Goal: Task Accomplishment & Management: Manage account settings

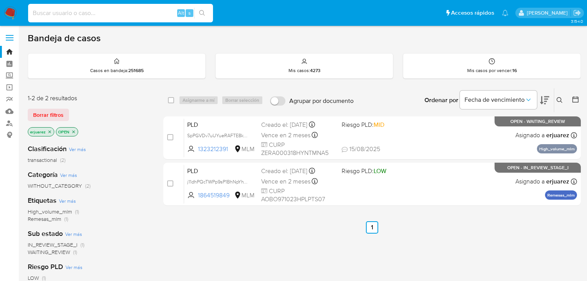
click at [68, 12] on input at bounding box center [120, 13] width 185 height 10
paste input "1864519849"
type input "1864519849"
click at [199, 11] on icon "search-icon" at bounding box center [202, 13] width 6 height 6
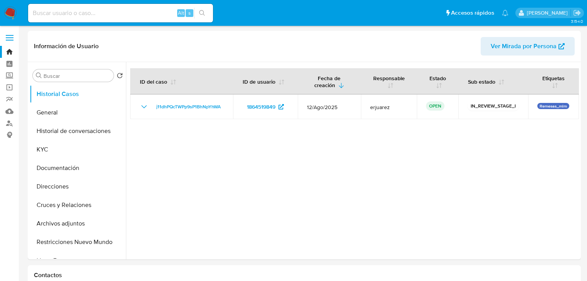
select select "10"
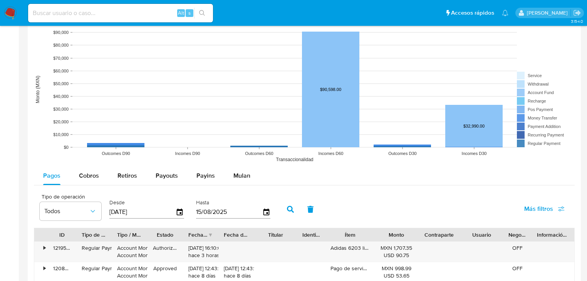
scroll to position [678, 0]
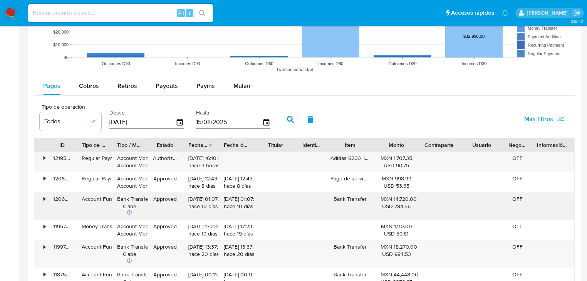
drag, startPoint x: 78, startPoint y: 190, endPoint x: 55, endPoint y: 190, distance: 22.3
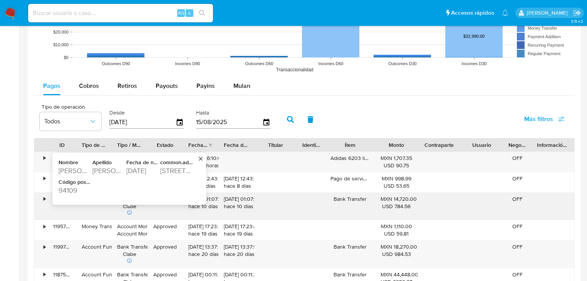
click at [87, 184] on div "Código postal" at bounding box center [75, 182] width 32 height 7
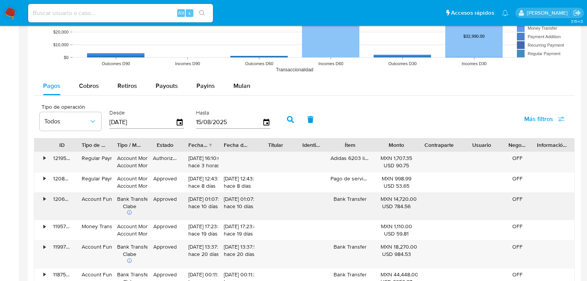
drag, startPoint x: 79, startPoint y: 191, endPoint x: 56, endPoint y: 189, distance: 22.4
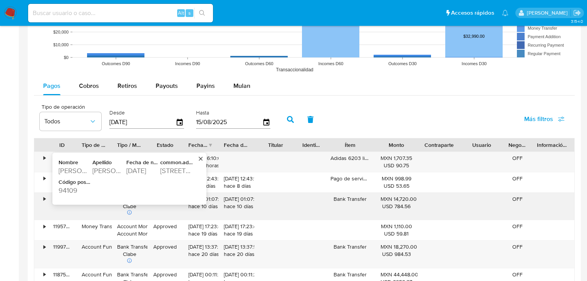
click at [129, 211] on icon at bounding box center [129, 212] width 5 height 5
drag, startPoint x: 58, startPoint y: 188, endPoint x: 76, endPoint y: 189, distance: 18.1
click at [76, 189] on div "Nombre oswaldo Apellido apolinar beatriz Fecha de nacimiento 1997-10-23 common.…" at bounding box center [129, 179] width 154 height 52
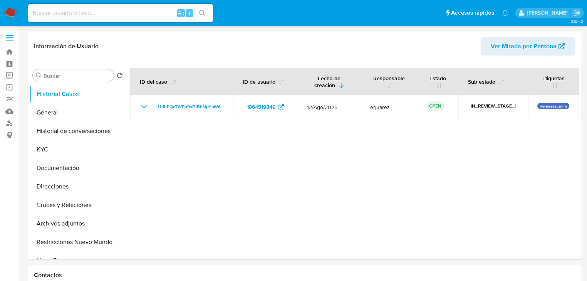
select select "10"
click at [10, 78] on label "Screening" at bounding box center [46, 76] width 92 height 12
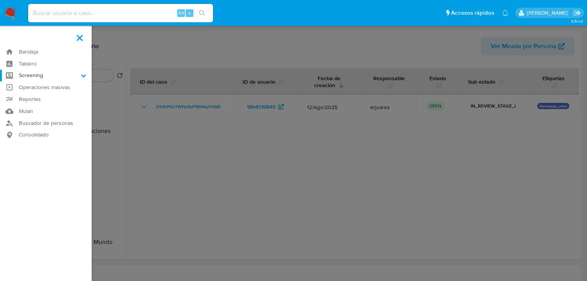
click at [0, 0] on input "Screening" at bounding box center [0, 0] width 0 height 0
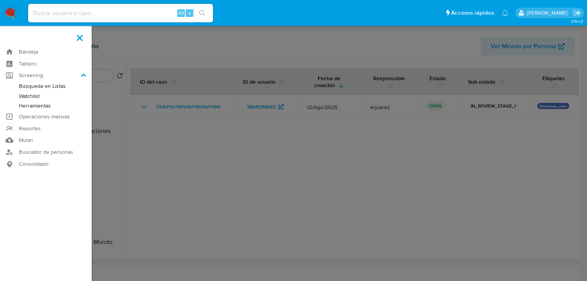
click at [39, 108] on link "Herramientas" at bounding box center [46, 106] width 92 height 10
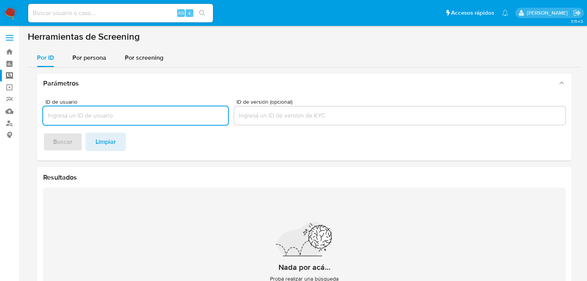
drag, startPoint x: 91, startPoint y: 54, endPoint x: 94, endPoint y: 68, distance: 14.1
click at [91, 54] on span "Por persona" at bounding box center [89, 57] width 34 height 9
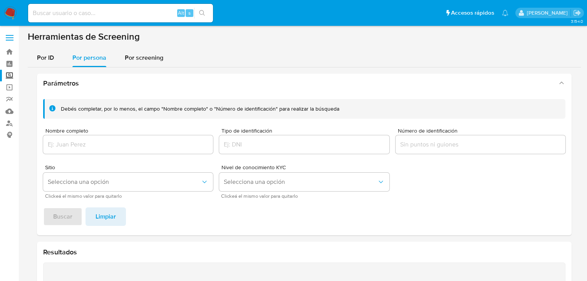
click at [82, 136] on div "Nombre completo" at bounding box center [128, 141] width 170 height 27
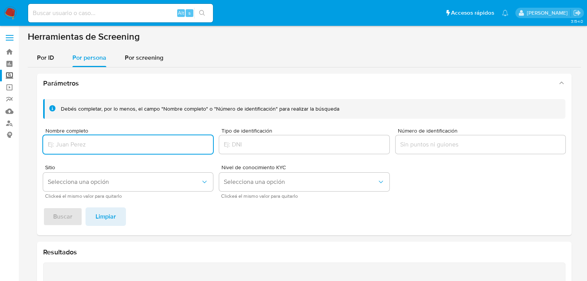
click at [82, 140] on input "Nombre completo" at bounding box center [128, 144] width 170 height 10
type input "ALONDRA GUADALUPE TAPIA FERNANDEZ"
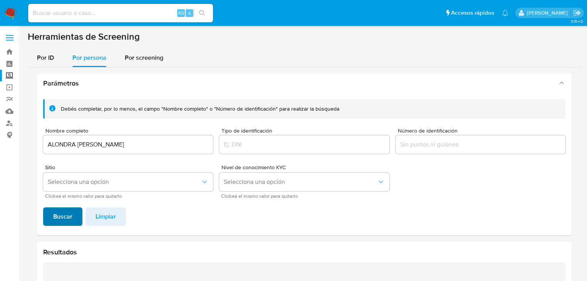
click at [68, 216] on span "Buscar" at bounding box center [62, 216] width 19 height 17
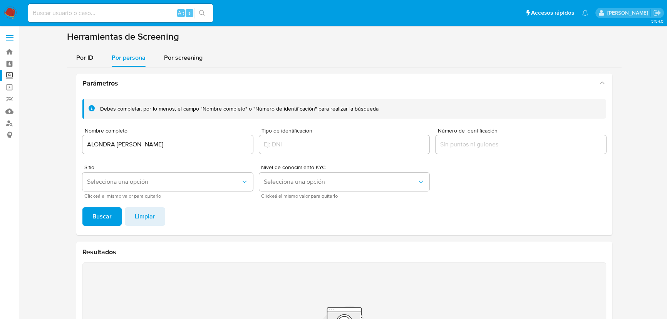
click at [8, 13] on img at bounding box center [10, 13] width 13 height 13
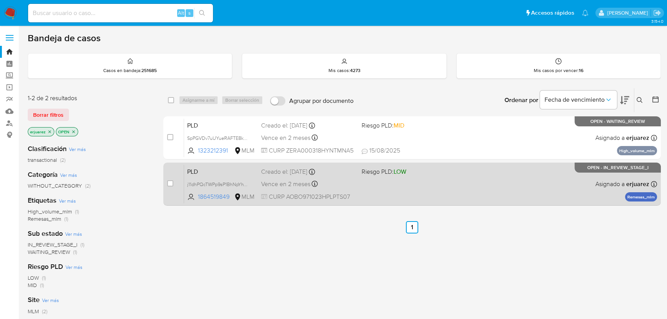
click at [439, 181] on div "PLD j11dhPQcTWPp9sP1BhNpYhWA 1864519849 MLM Riesgo PLD: LOW Creado el: [DATE] C…" at bounding box center [420, 183] width 473 height 39
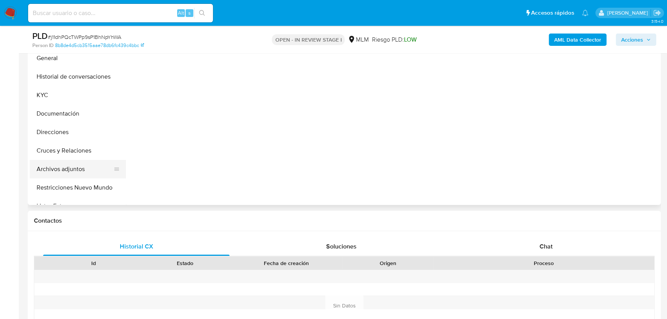
scroll to position [175, 0]
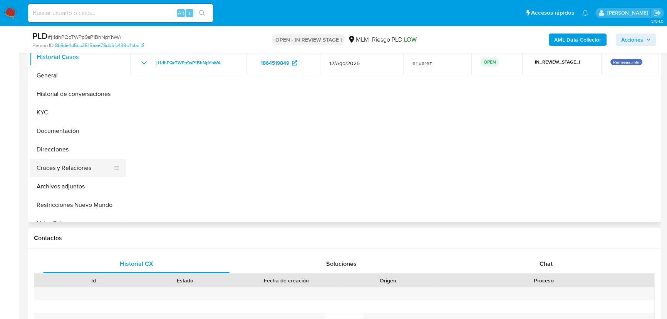
click at [76, 166] on button "Cruces y Relaciones" at bounding box center [75, 168] width 90 height 18
select select "10"
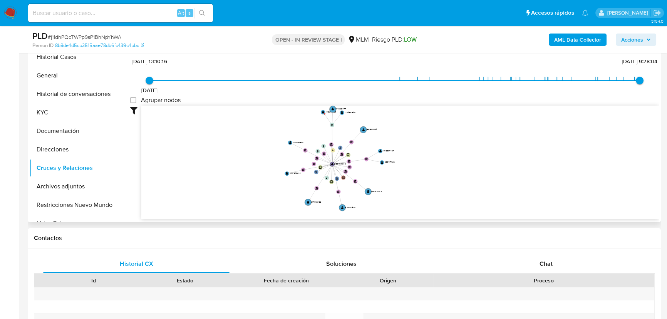
drag, startPoint x: 526, startPoint y: 153, endPoint x: 423, endPoint y: 167, distance: 103.8
click at [423, 167] on icon "user-1864519849  1864519849 phone-d72fec8005f2c338861aa3750a6eee6c  phone-d72…" at bounding box center [400, 162] width 518 height 112
click at [322, 112] on text "" at bounding box center [323, 112] width 2 height 3
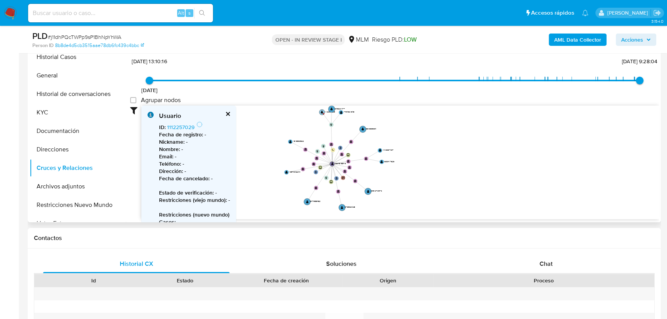
click at [323, 111] on text "" at bounding box center [322, 112] width 2 height 3
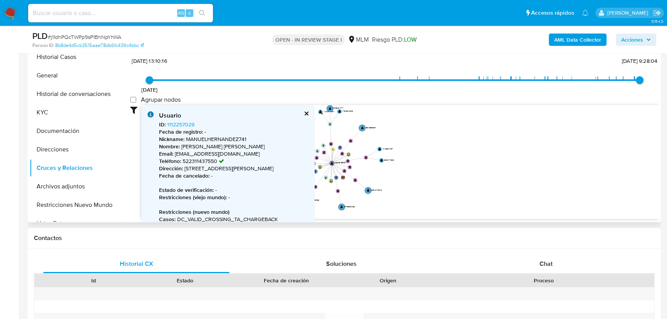
scroll to position [0, 0]
click at [307, 113] on button "cerrar" at bounding box center [306, 113] width 5 height 5
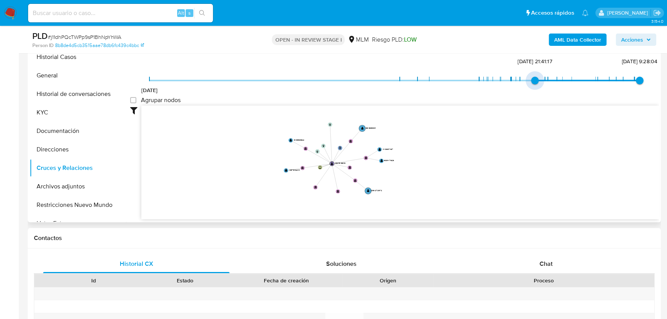
type input "1738359691000"
drag, startPoint x: 148, startPoint y: 79, endPoint x: 540, endPoint y: 81, distance: 392.6
click at [541, 81] on span "31/1/2025, 15:41:31" at bounding box center [545, 81] width 8 height 8
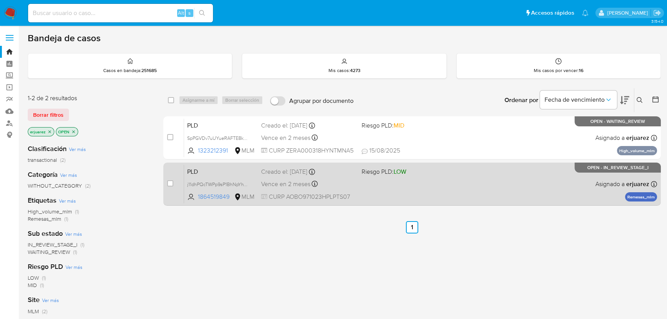
click at [410, 186] on div "PLD j11dhPQcTWPp9sP1BhNpYhWA 1864519849 MLM Riesgo PLD: LOW Creado el: 12/08/20…" at bounding box center [420, 183] width 473 height 39
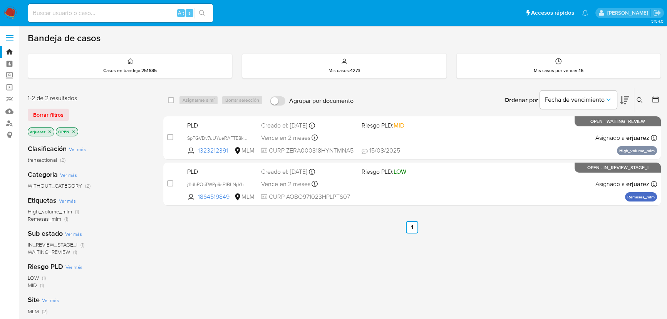
drag, startPoint x: 7, startPoint y: 15, endPoint x: 289, endPoint y: 34, distance: 282.6
click at [7, 15] on img at bounding box center [10, 13] width 13 height 13
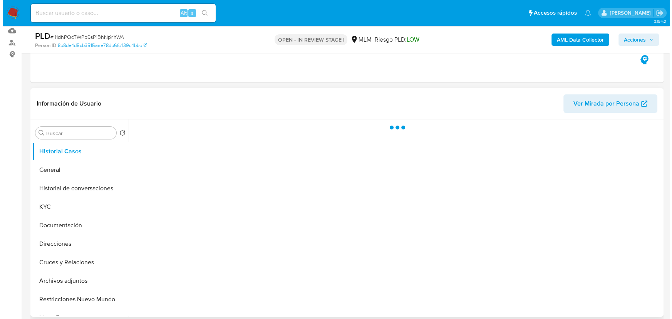
scroll to position [140, 0]
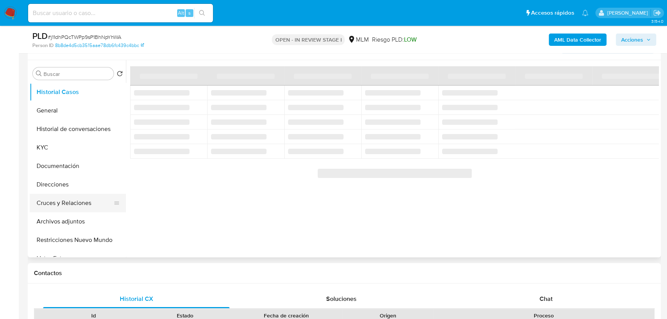
select select "10"
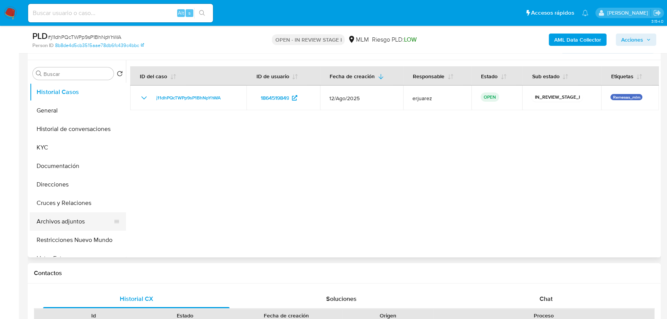
click at [84, 218] on button "Archivos adjuntos" at bounding box center [75, 221] width 90 height 18
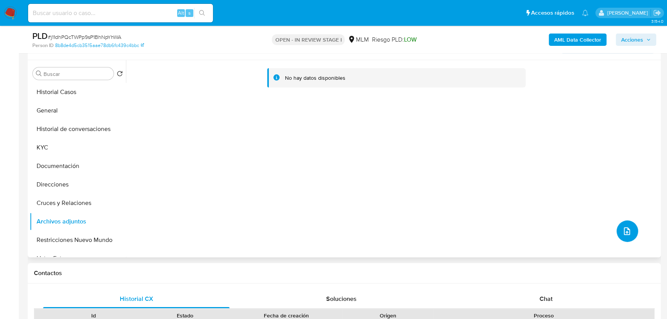
click at [625, 227] on icon "upload-file" at bounding box center [627, 231] width 9 height 9
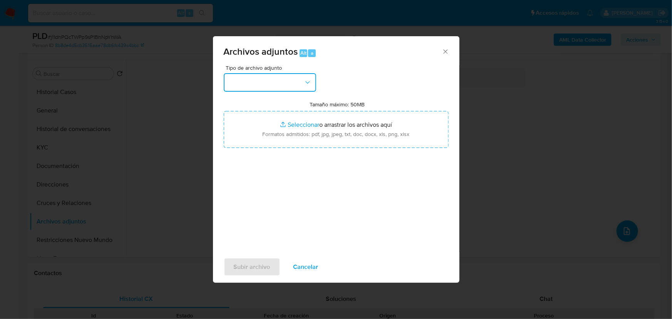
click at [288, 85] on button "button" at bounding box center [270, 82] width 92 height 18
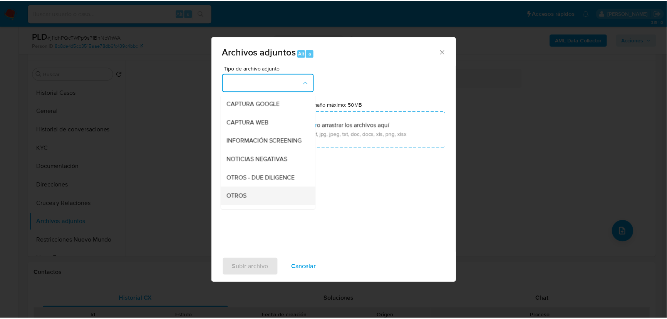
scroll to position [105, 0]
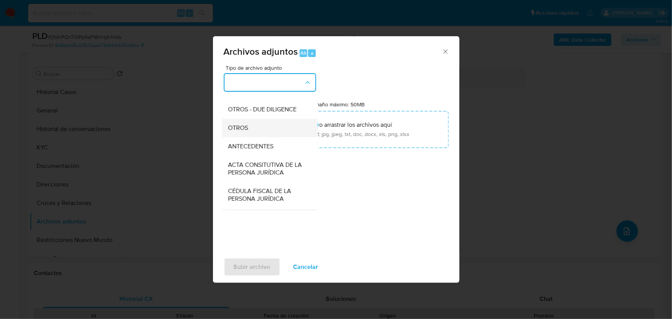
click at [241, 132] on span "OTROS" at bounding box center [238, 128] width 20 height 8
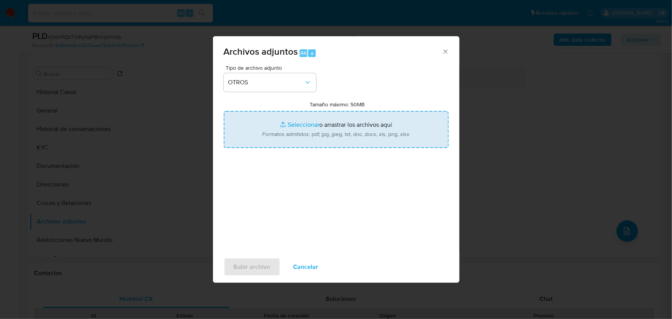
click at [286, 123] on input "Tamaño máximo: 50MB Seleccionar archivos" at bounding box center [336, 129] width 225 height 37
type input "C:\fakepath\1864519849_Oswaldo Apolinar Beatriz_Ago25.pdf"
click at [297, 123] on input "Tamaño máximo: 50MB Seleccionar archivos" at bounding box center [336, 129] width 225 height 37
type input "C:\fakepath\1864519849_Oswaldo Apolinar Beatriza_Ago25.xlsx"
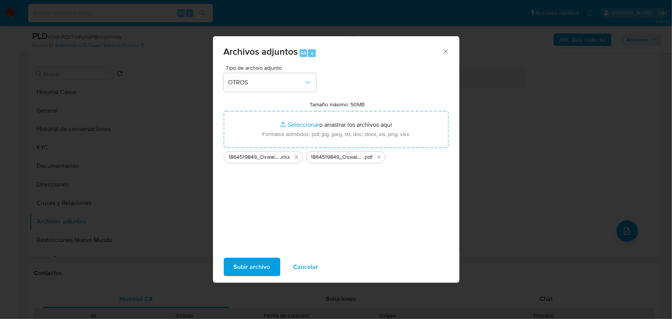
click at [242, 262] on span "Subir archivo" at bounding box center [252, 266] width 37 height 17
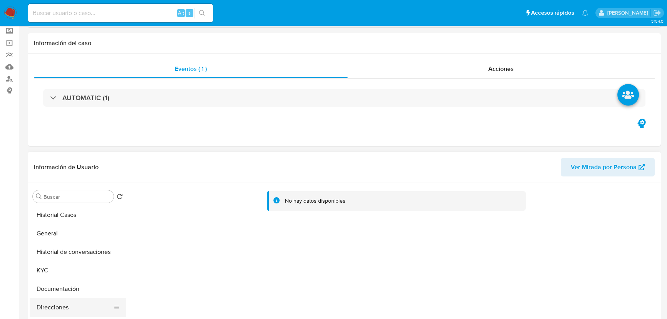
scroll to position [140, 0]
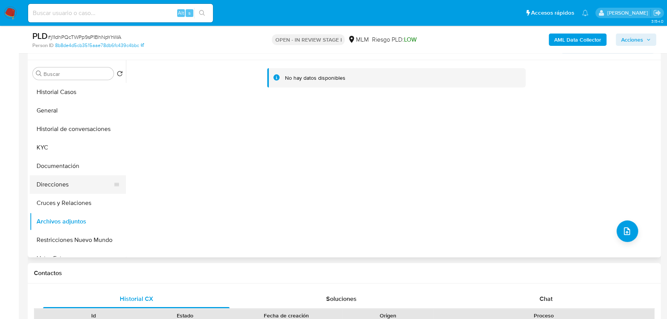
drag, startPoint x: 60, startPoint y: 134, endPoint x: 61, endPoint y: 176, distance: 42.4
click at [62, 138] on ul "Historial Casos General Historial de conversaciones KYC Documentación Direccion…" at bounding box center [78, 170] width 96 height 174
click at [61, 206] on button "Cruces y Relaciones" at bounding box center [75, 203] width 90 height 18
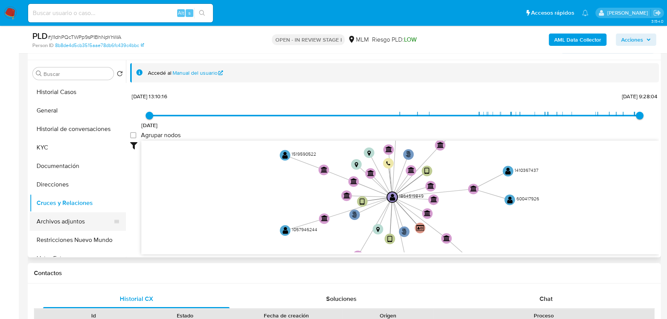
click at [77, 222] on button "Archivos adjuntos" at bounding box center [75, 221] width 90 height 18
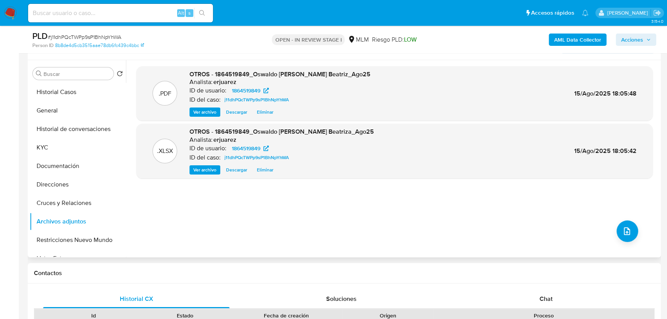
click at [206, 111] on span "Ver archivo" at bounding box center [204, 112] width 23 height 8
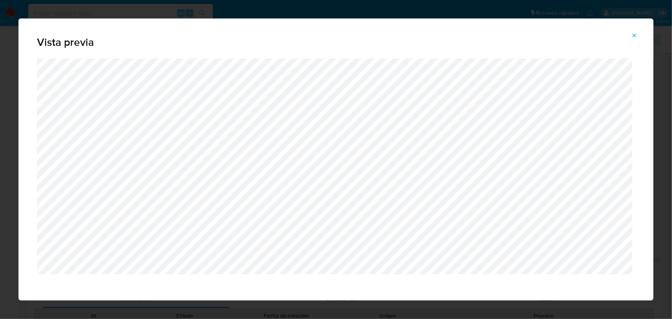
drag, startPoint x: 636, startPoint y: 34, endPoint x: 575, endPoint y: 50, distance: 63.4
click at [636, 34] on icon "Attachment preview" at bounding box center [634, 35] width 6 height 6
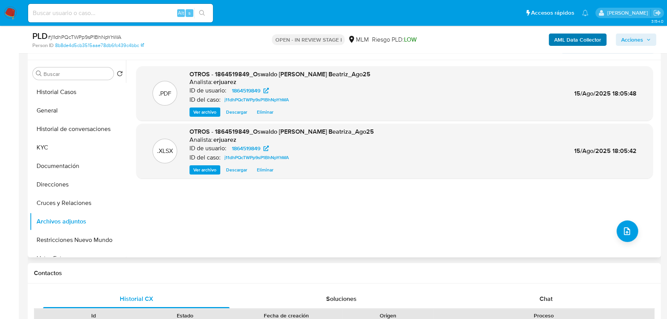
drag, startPoint x: 629, startPoint y: 34, endPoint x: 594, endPoint y: 44, distance: 37.0
click at [630, 35] on span "Acciones" at bounding box center [632, 40] width 22 height 12
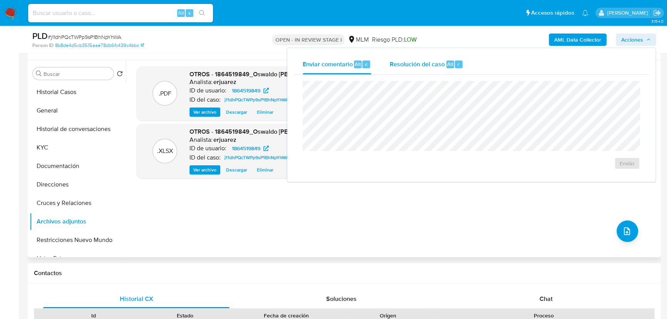
click at [432, 64] on span "Resolución del caso" at bounding box center [417, 63] width 55 height 9
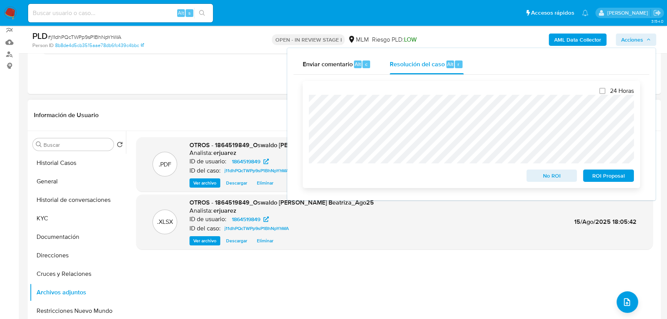
scroll to position [0, 0]
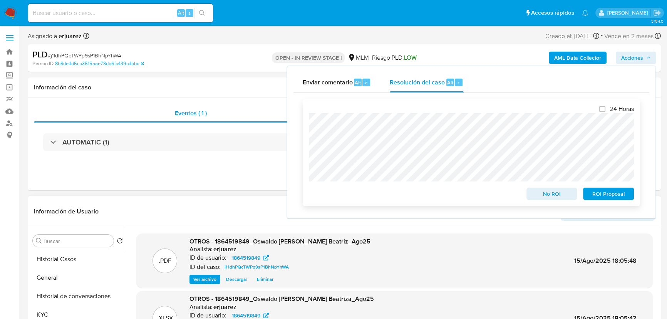
click at [308, 156] on div "24 Horas No ROI ROI Proposal" at bounding box center [471, 152] width 337 height 107
click at [556, 195] on span "No ROI" at bounding box center [552, 193] width 40 height 11
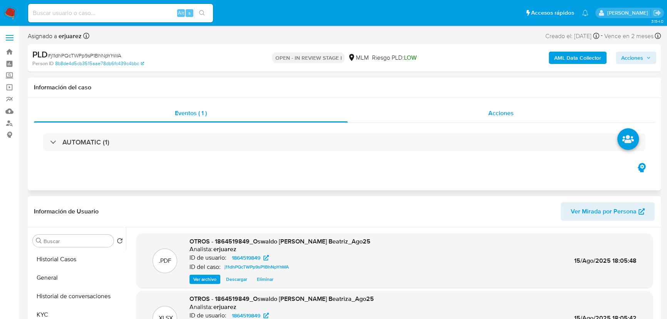
click at [412, 114] on div "Acciones" at bounding box center [501, 113] width 307 height 18
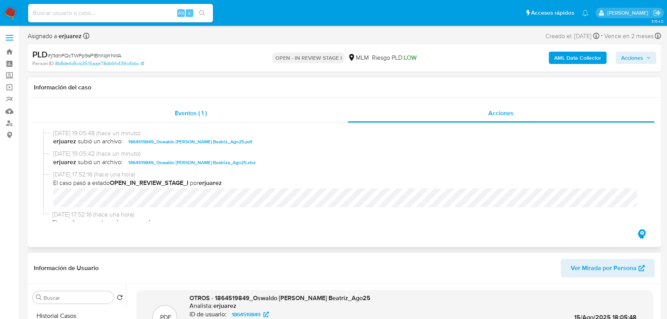
click at [211, 112] on div "Eventos ( 1 )" at bounding box center [191, 113] width 314 height 18
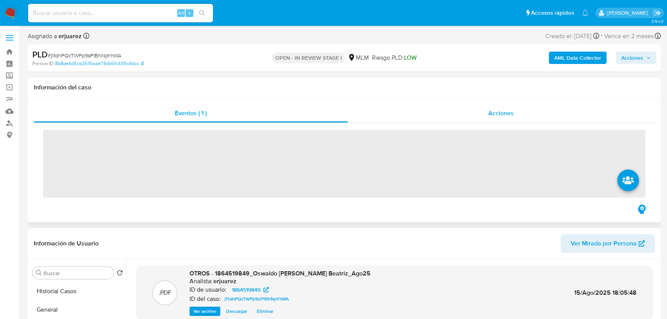
click at [475, 120] on div "Acciones" at bounding box center [501, 113] width 307 height 18
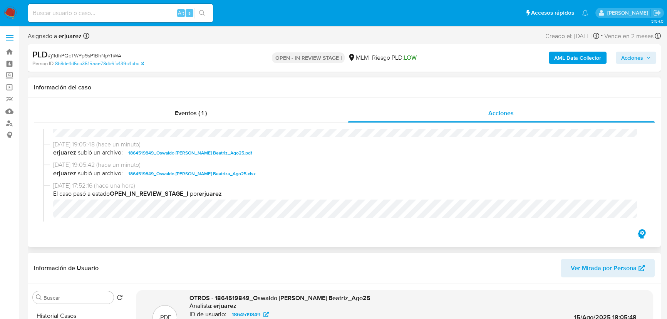
scroll to position [105, 0]
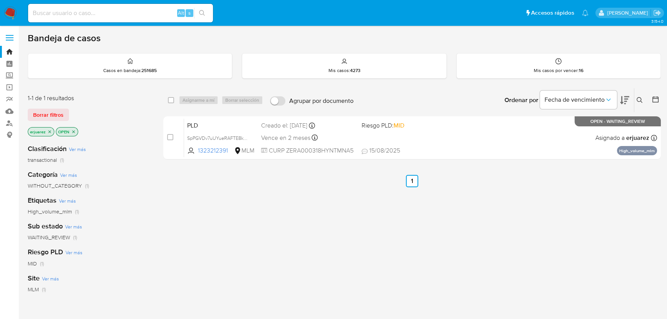
click at [49, 131] on icon "close-filter" at bounding box center [49, 131] width 5 height 5
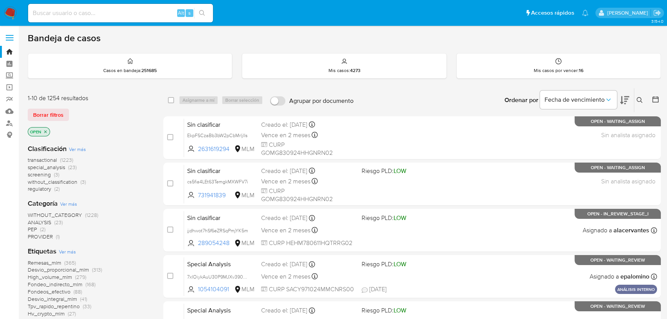
click at [641, 96] on button at bounding box center [640, 100] width 13 height 9
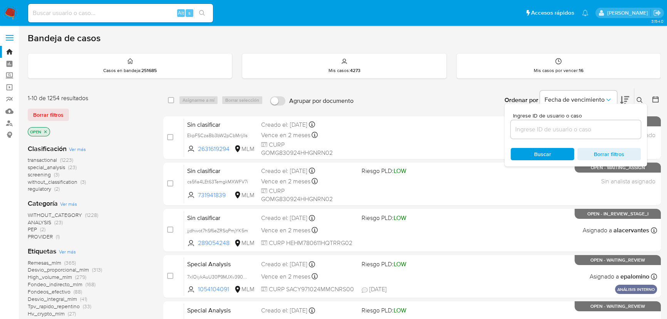
click at [572, 127] on input at bounding box center [576, 129] width 130 height 10
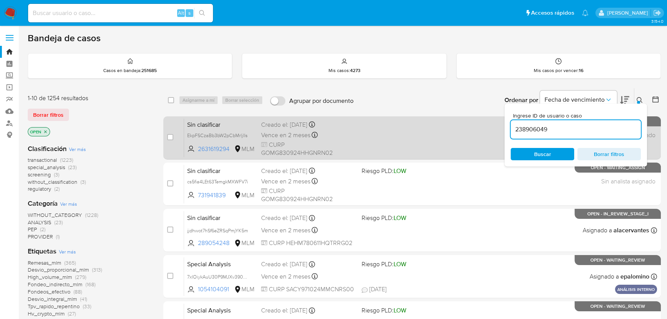
type input "238906049"
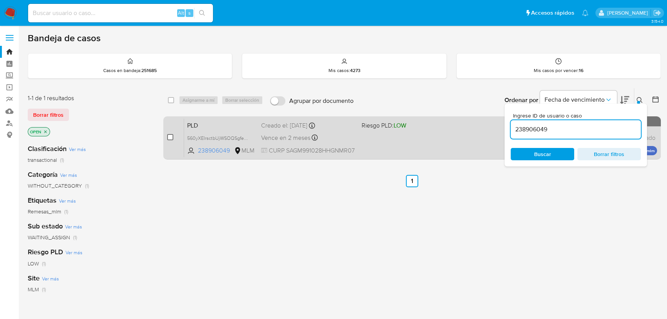
click at [169, 137] on input "checkbox" at bounding box center [170, 137] width 6 height 6
checkbox input "true"
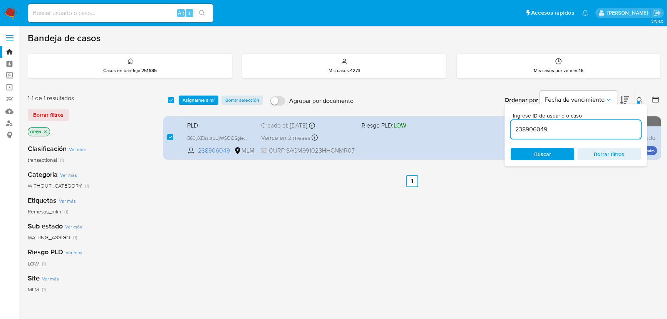
click at [192, 93] on div "select-all-cases-checkbox Asignarme a mí Borrar selección Agrupar por documento…" at bounding box center [412, 100] width 498 height 24
click at [196, 96] on span "Asignarme a mí" at bounding box center [199, 100] width 32 height 8
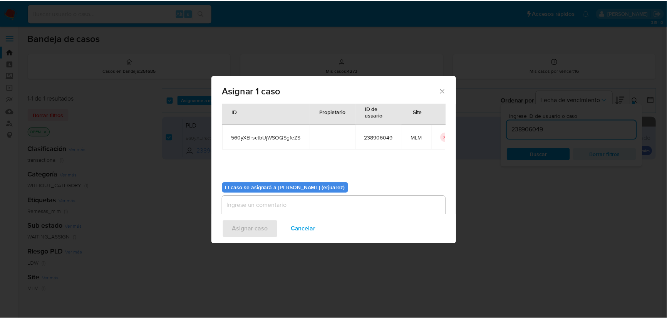
scroll to position [39, 0]
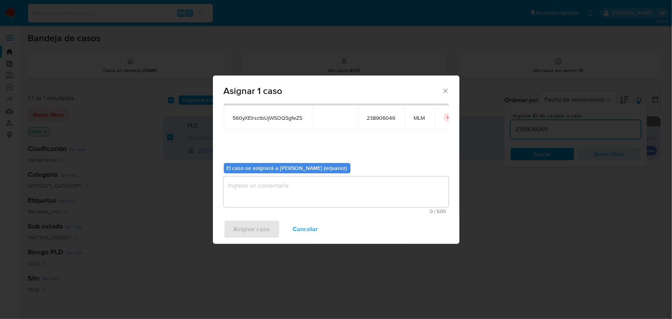
drag, startPoint x: 278, startPoint y: 194, endPoint x: 282, endPoint y: 192, distance: 4.3
click at [281, 192] on textarea "assign-modal" at bounding box center [336, 191] width 225 height 31
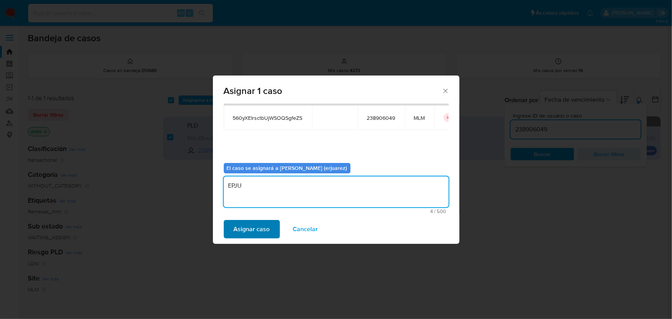
type textarea "EPJU"
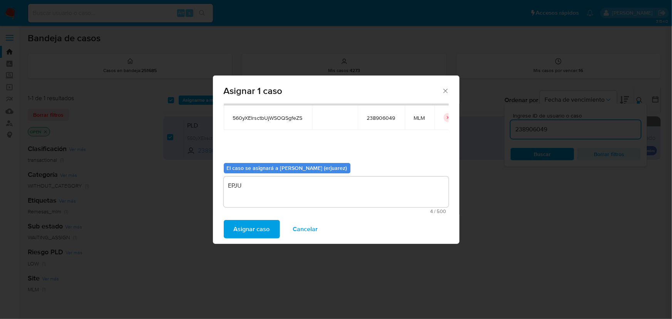
click at [255, 233] on span "Asignar caso" at bounding box center [252, 229] width 36 height 17
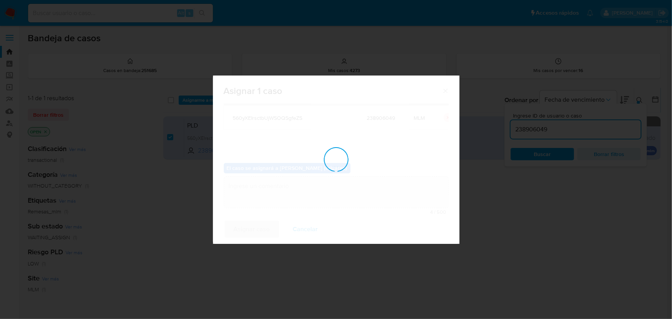
checkbox input "false"
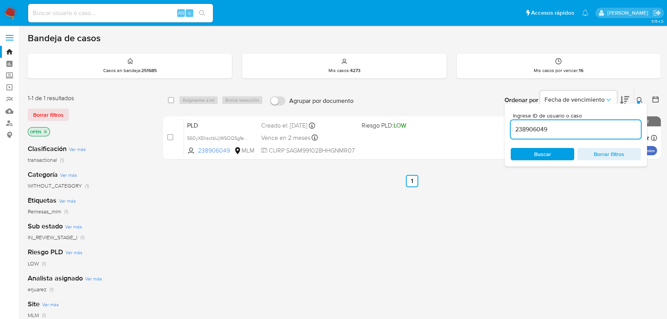
click at [384, 201] on div "select-all-cases-checkbox Asignarme a mí Borrar selección Agrupar por documento…" at bounding box center [412, 262] width 498 height 349
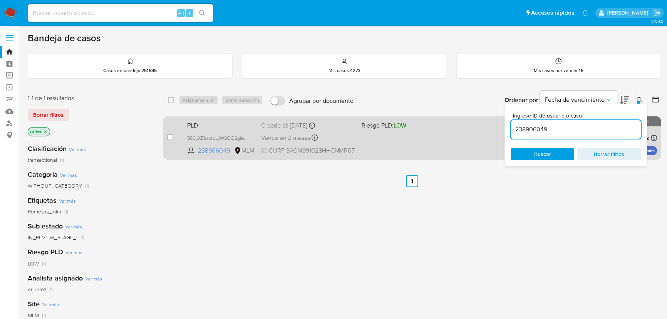
click at [383, 139] on div "PLD 560yXEIrsctbUjWSOQSgfeZS 238906049 MLM Riesgo PLD: LOW Creado el: 12/08/202…" at bounding box center [420, 137] width 473 height 39
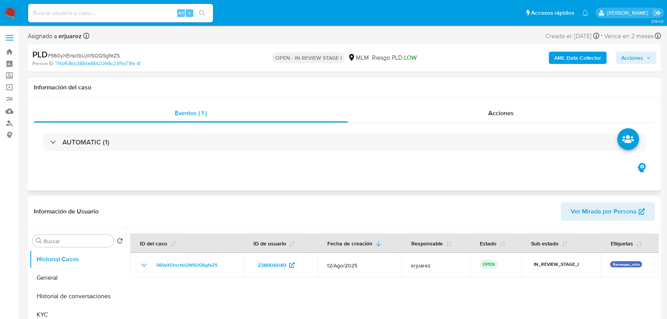
select select "10"
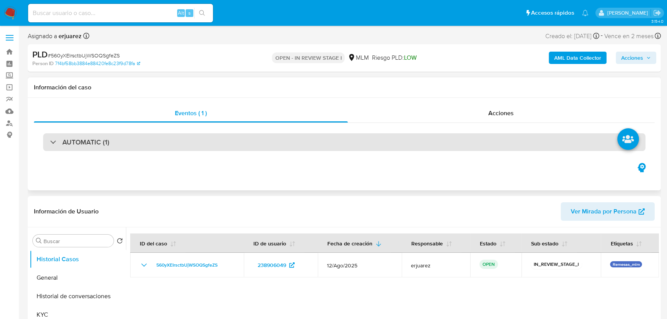
drag, startPoint x: 564, startPoint y: 142, endPoint x: 553, endPoint y: 146, distance: 11.4
click at [564, 142] on div "AUTOMATIC (1)" at bounding box center [344, 142] width 603 height 18
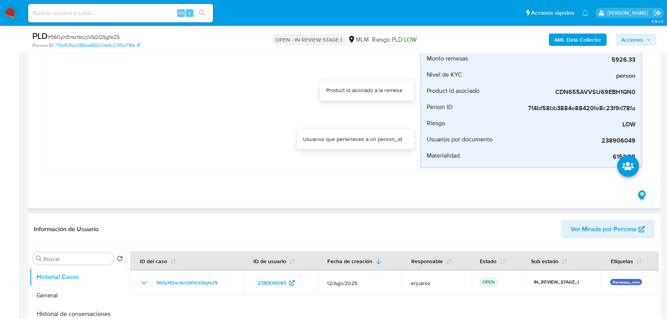
scroll to position [210, 0]
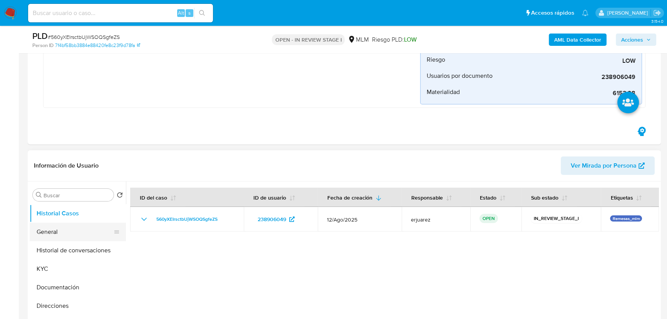
drag, startPoint x: 50, startPoint y: 233, endPoint x: 5, endPoint y: 216, distance: 47.6
click at [49, 233] on button "General" at bounding box center [78, 232] width 96 height 18
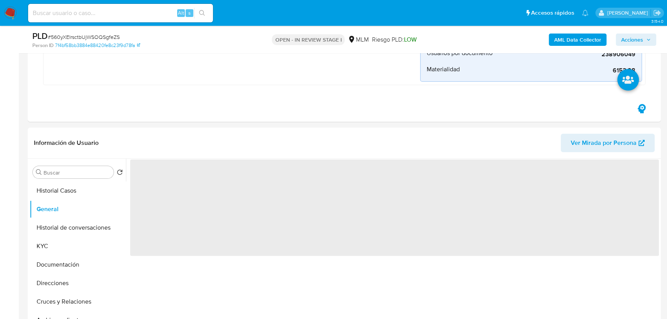
scroll to position [245, 0]
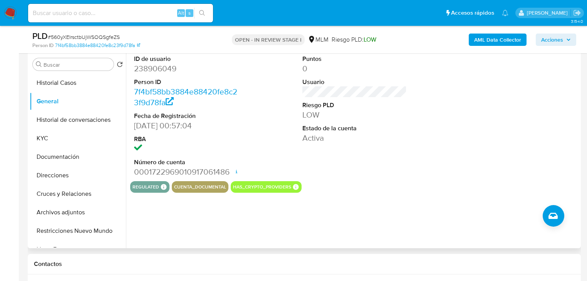
click at [421, 147] on div "ID de usuario 238906049 Person ID 7f4bf58bb3884e88420fe8c23f9d78fa Fecha de Reg…" at bounding box center [354, 116] width 449 height 130
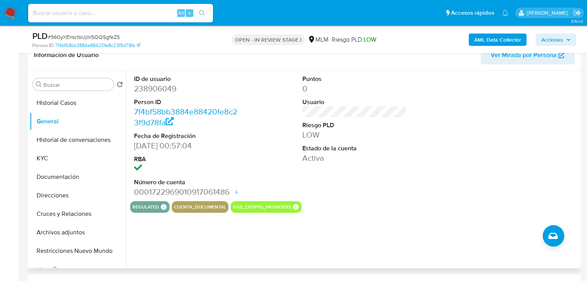
scroll to position [319, 0]
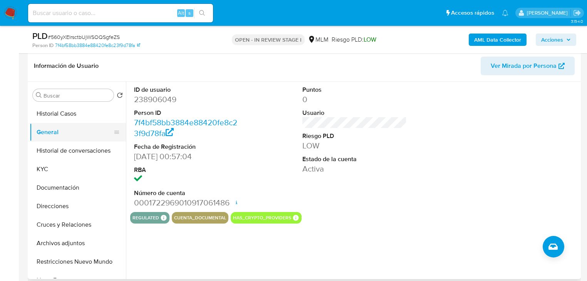
click at [52, 120] on button "Historial Casos" at bounding box center [78, 113] width 96 height 18
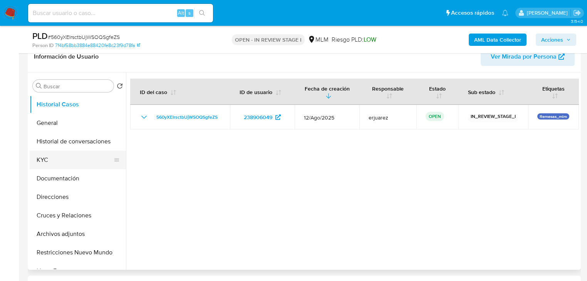
click at [63, 159] on button "KYC" at bounding box center [75, 160] width 90 height 18
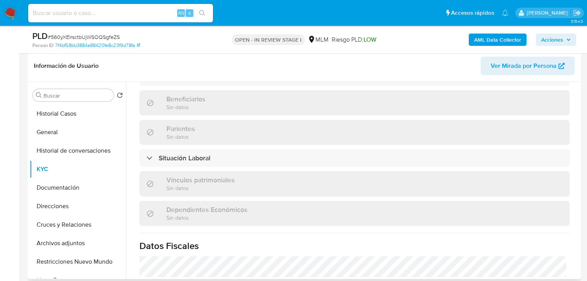
scroll to position [479, 0]
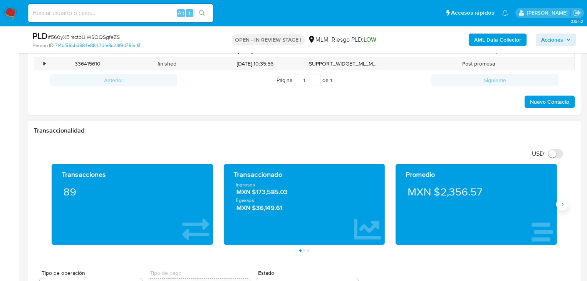
click at [562, 206] on icon "Siguiente" at bounding box center [562, 204] width 6 height 6
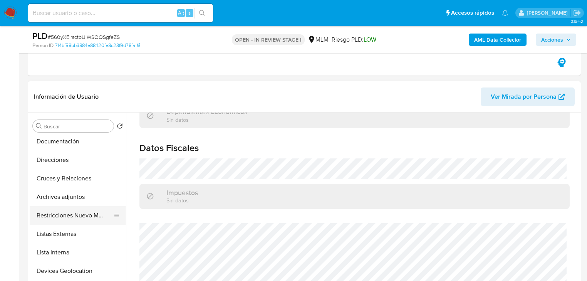
scroll to position [92, 0]
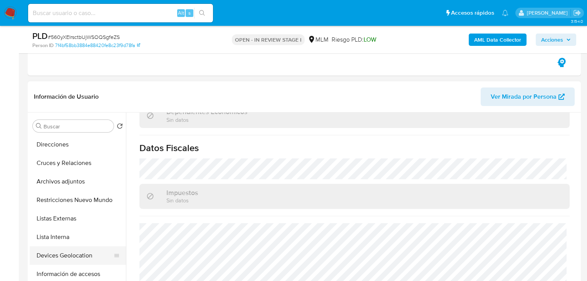
click at [66, 250] on button "Devices Geolocation" at bounding box center [75, 255] width 90 height 18
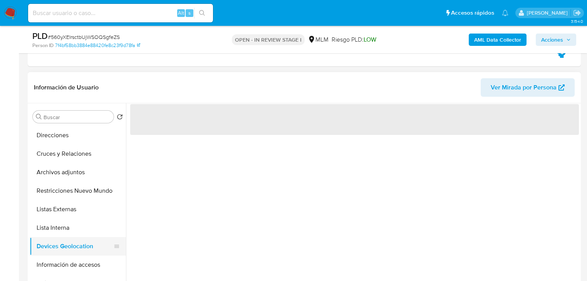
click at [71, 238] on button "Devices Geolocation" at bounding box center [75, 246] width 90 height 18
click at [71, 226] on button "Lista Interna" at bounding box center [75, 227] width 90 height 18
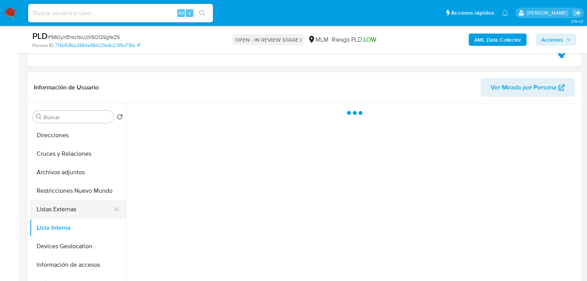
click at [83, 203] on button "Listas Externas" at bounding box center [75, 209] width 90 height 18
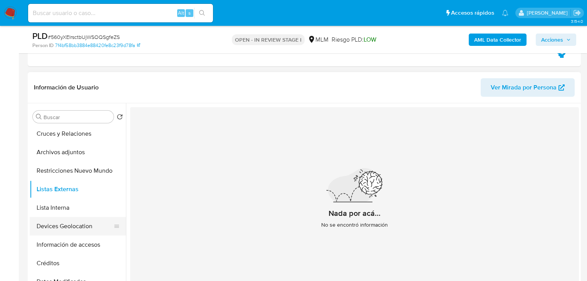
scroll to position [123, 0]
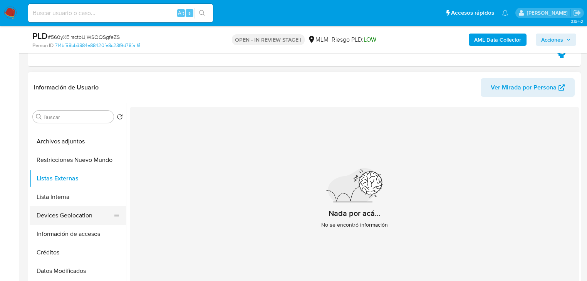
click at [62, 210] on button "Devices Geolocation" at bounding box center [75, 215] width 90 height 18
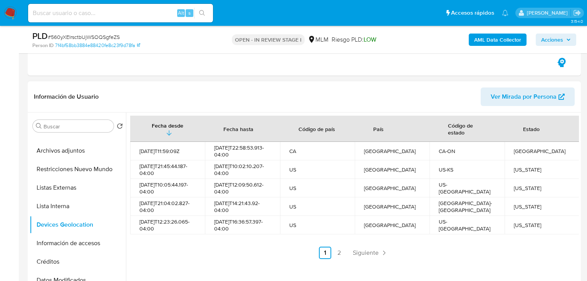
click at [337, 255] on link "2" at bounding box center [339, 253] width 12 height 12
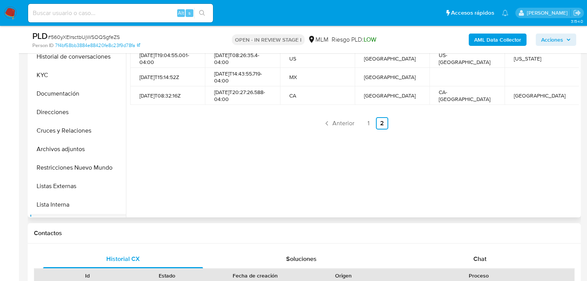
scroll to position [0, 0]
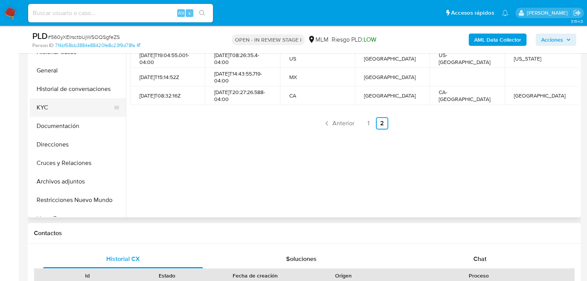
drag, startPoint x: 49, startPoint y: 102, endPoint x: 99, endPoint y: 100, distance: 50.2
click at [52, 102] on button "KYC" at bounding box center [75, 107] width 90 height 18
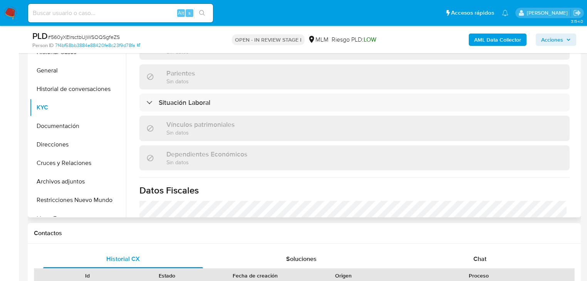
scroll to position [479, 0]
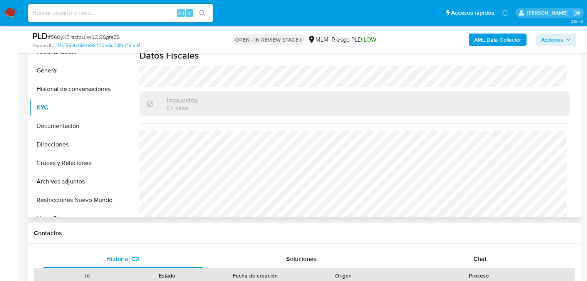
drag, startPoint x: 68, startPoint y: 122, endPoint x: 162, endPoint y: 80, distance: 103.1
click at [72, 121] on button "Documentación" at bounding box center [78, 126] width 96 height 18
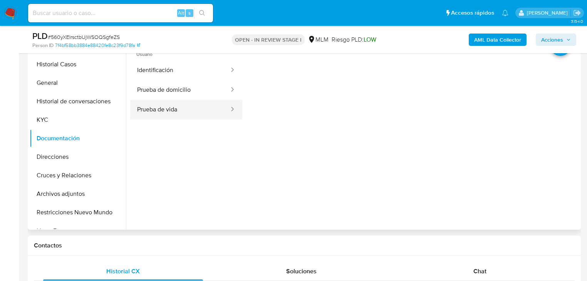
scroll to position [350, 0]
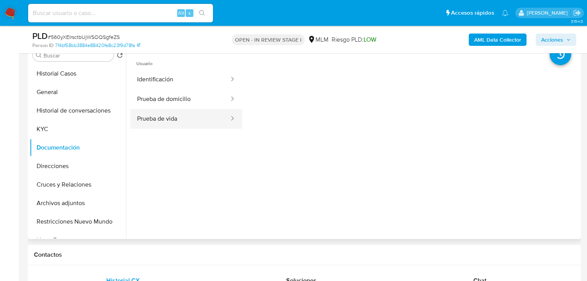
drag, startPoint x: 171, startPoint y: 117, endPoint x: 220, endPoint y: 124, distance: 49.4
click at [172, 117] on button "Prueba de vida" at bounding box center [180, 119] width 100 height 20
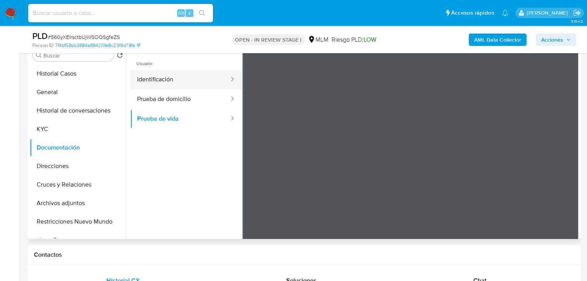
click at [176, 85] on button "Identificación" at bounding box center [180, 80] width 100 height 20
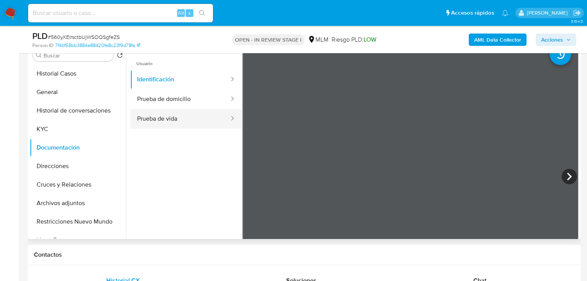
click at [185, 115] on button "Prueba de vida" at bounding box center [180, 119] width 100 height 20
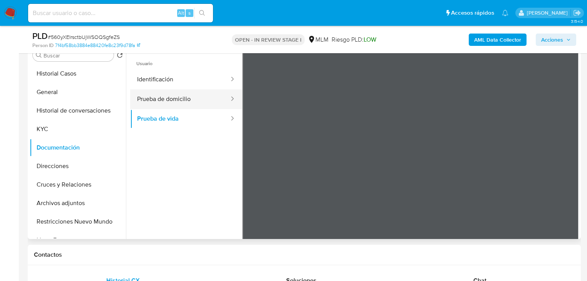
click at [172, 95] on button "Prueba de domicilio" at bounding box center [180, 99] width 100 height 20
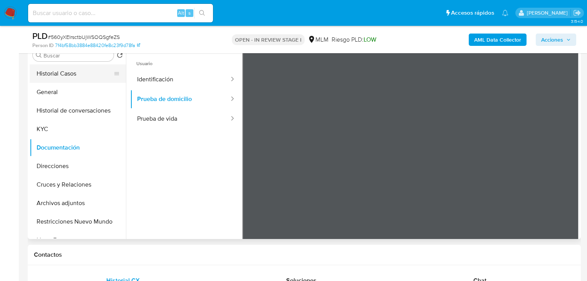
click at [68, 72] on button "Historial Casos" at bounding box center [75, 73] width 90 height 18
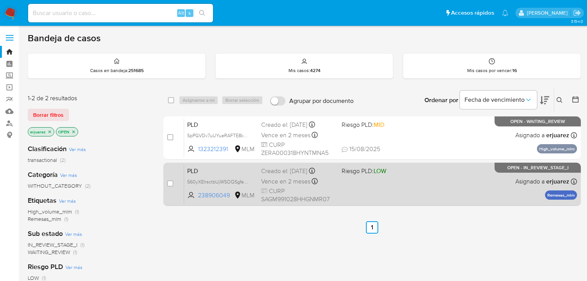
click at [418, 185] on div "PLD 560yXEIrsctbUjWSOQSgfeZS 238906049 MLM Riesgo PLD: LOW Creado el: [DATE] Cr…" at bounding box center [380, 183] width 393 height 39
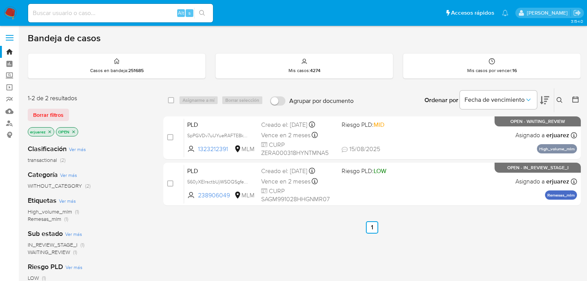
click at [55, 16] on input at bounding box center [120, 13] width 185 height 10
paste input "1864519849"
type input "1864519849"
click at [205, 10] on icon "search-icon" at bounding box center [202, 13] width 6 height 6
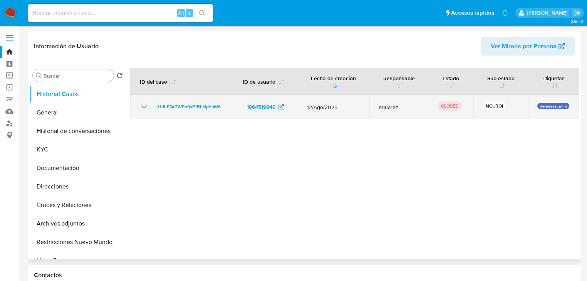
select select "10"
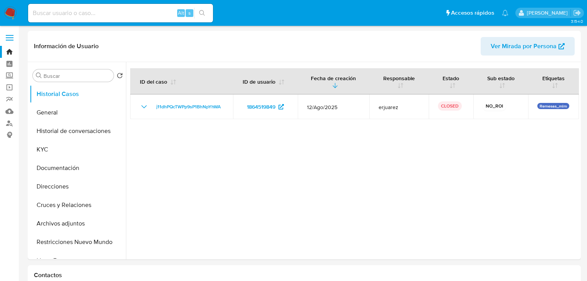
drag, startPoint x: 50, startPoint y: 16, endPoint x: 76, endPoint y: 15, distance: 25.8
click at [50, 16] on input at bounding box center [120, 13] width 185 height 10
paste input "1864519849"
type input "1864519849"
click at [205, 9] on button "search-icon" at bounding box center [202, 13] width 16 height 11
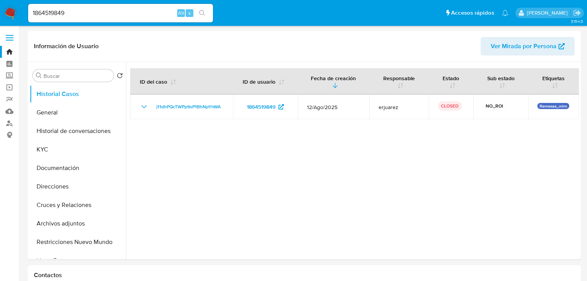
drag, startPoint x: 205, startPoint y: 8, endPoint x: 199, endPoint y: 8, distance: 5.4
click at [204, 8] on button "search-icon" at bounding box center [202, 13] width 16 height 11
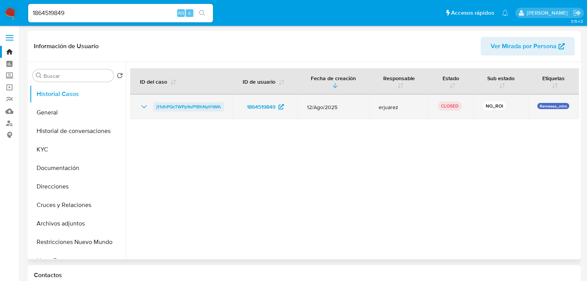
click at [188, 105] on span "j11dhPQcTWPp9sP1BhNpYhWA" at bounding box center [188, 106] width 64 height 9
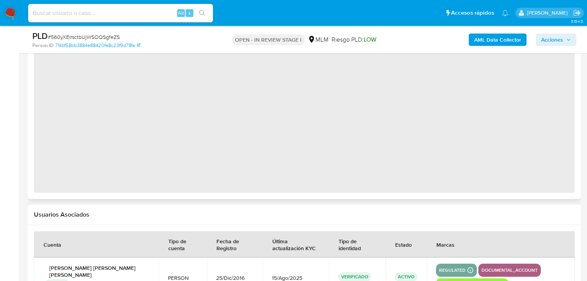
select select "10"
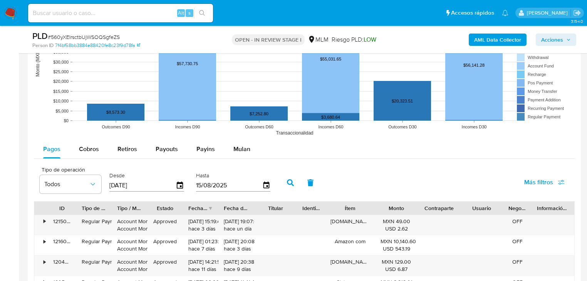
scroll to position [770, 0]
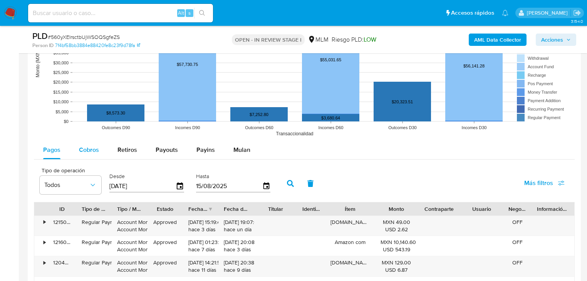
click at [86, 148] on span "Cobros" at bounding box center [89, 149] width 20 height 9
select select "10"
drag, startPoint x: 113, startPoint y: 186, endPoint x: 98, endPoint y: 184, distance: 14.8
click at [98, 184] on div "Tipo de operación Todos Desde [DATE] Hasta [DATE]" at bounding box center [157, 182] width 242 height 31
type input "0_/__/____"
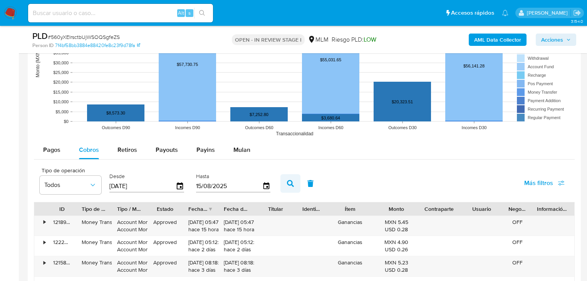
type input "[DATE]"
click at [287, 178] on button "button" at bounding box center [290, 183] width 20 height 18
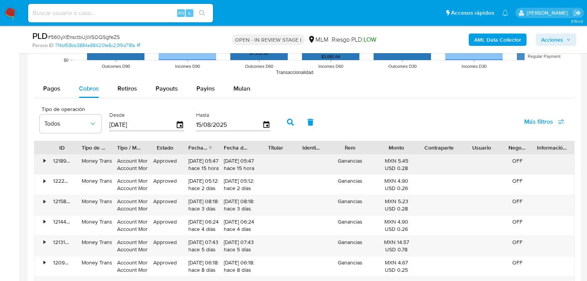
scroll to position [832, 0]
click at [208, 146] on div "Fecha de creación" at bounding box center [200, 147] width 35 height 13
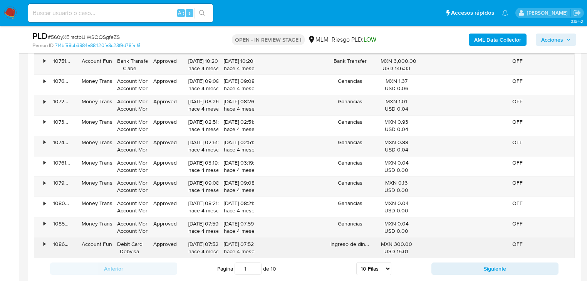
scroll to position [986, 0]
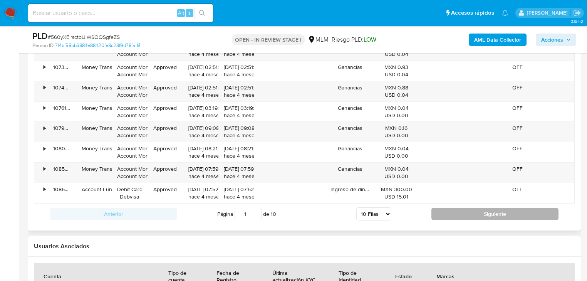
click at [465, 214] on button "Siguiente" at bounding box center [494, 214] width 127 height 12
click at [452, 210] on button "Siguiente" at bounding box center [494, 214] width 127 height 12
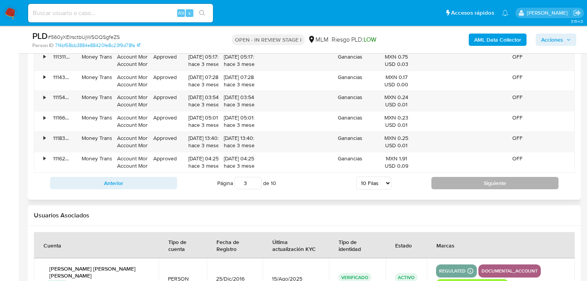
click at [442, 180] on button "Siguiente" at bounding box center [494, 183] width 127 height 12
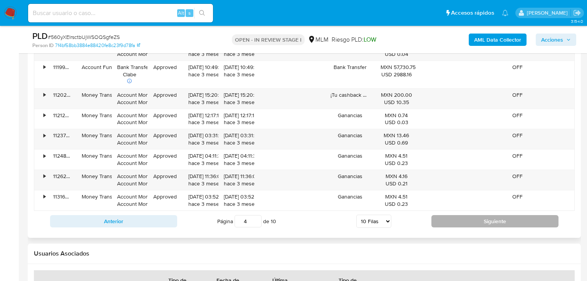
click at [455, 223] on button "Siguiente" at bounding box center [494, 221] width 127 height 12
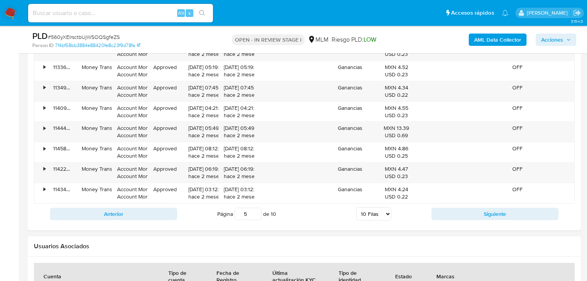
drag, startPoint x: 445, startPoint y: 210, endPoint x: 428, endPoint y: 194, distance: 22.9
click at [445, 210] on button "Siguiente" at bounding box center [494, 214] width 127 height 12
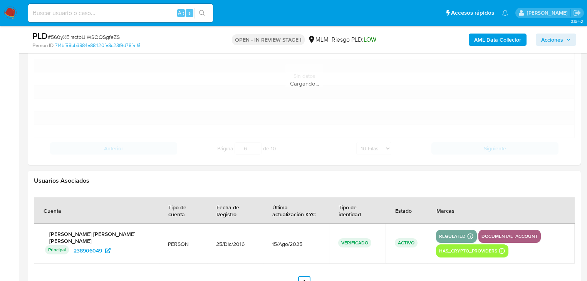
scroll to position [925, 0]
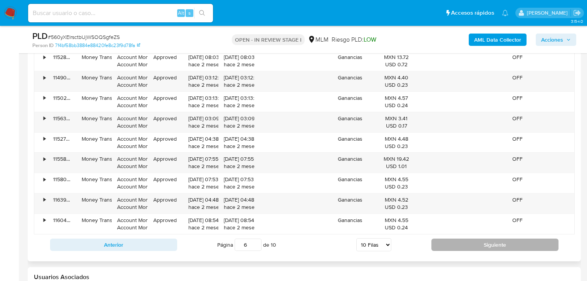
click at [463, 248] on button "Siguiente" at bounding box center [494, 244] width 127 height 12
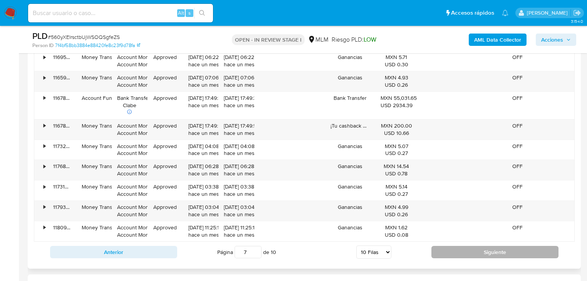
click at [462, 252] on button "Siguiente" at bounding box center [494, 252] width 127 height 12
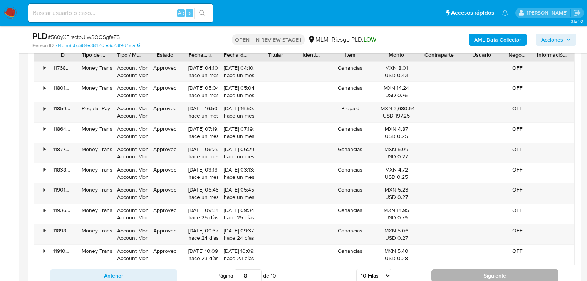
click at [477, 278] on button "Siguiente" at bounding box center [494, 275] width 127 height 12
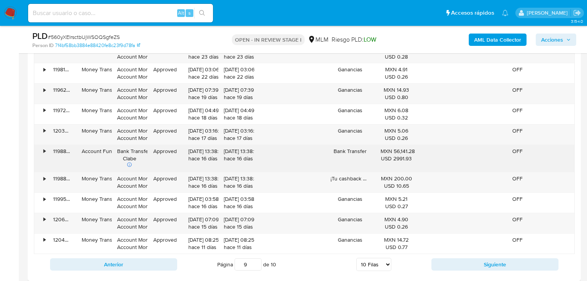
scroll to position [955, 0]
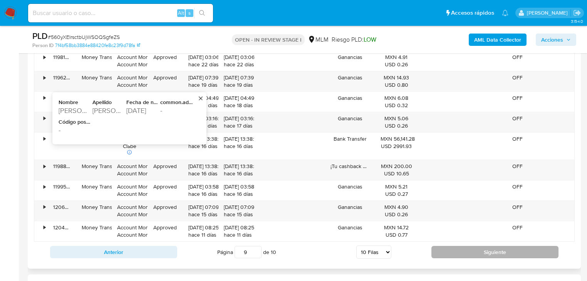
click at [468, 247] on button "Siguiente" at bounding box center [494, 252] width 127 height 12
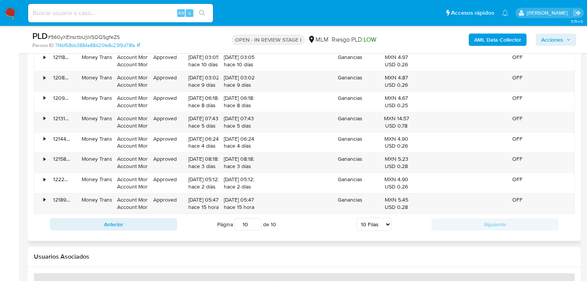
scroll to position [925, 0]
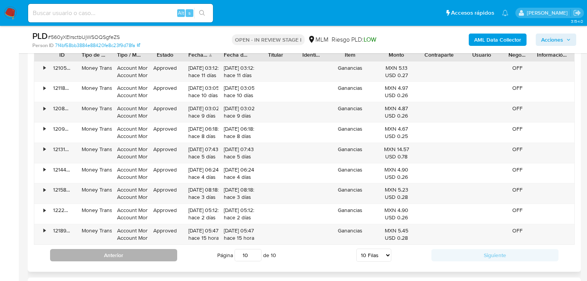
drag, startPoint x: 151, startPoint y: 261, endPoint x: 150, endPoint y: 257, distance: 3.9
click at [150, 260] on div "Anterior Página 10 de 10 5 Filas 10 Filas 20 Filas 25 Filas 50 Filas 100 Filas …" at bounding box center [304, 255] width 541 height 21
click at [150, 256] on button "Anterior" at bounding box center [113, 255] width 127 height 12
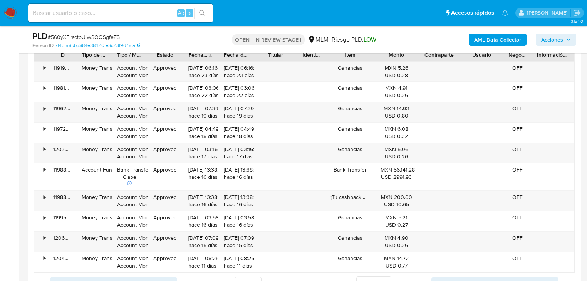
click at [448, 274] on div "Anterior Página 9 de 10 5 Filas 10 Filas 20 Filas 25 Filas 50 Filas 100 Filas S…" at bounding box center [304, 282] width 541 height 21
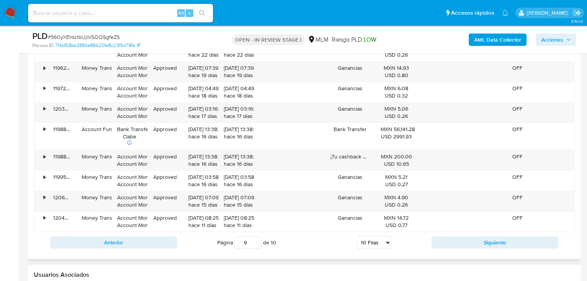
scroll to position [1017, 0]
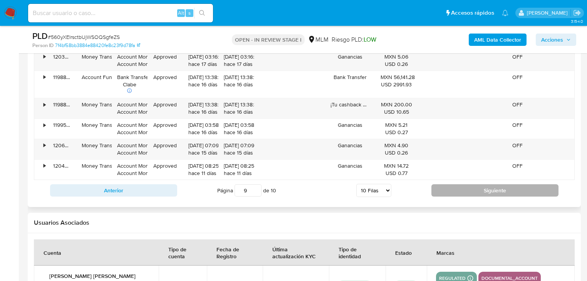
click at [450, 190] on button "Siguiente" at bounding box center [494, 190] width 127 height 12
type input "10"
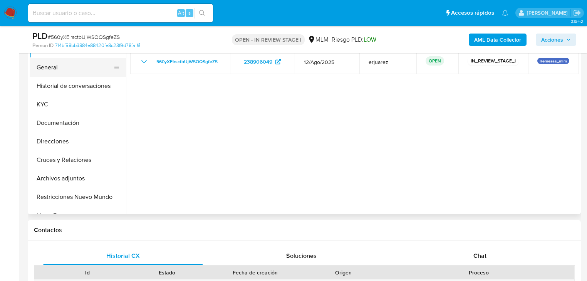
scroll to position [154, 0]
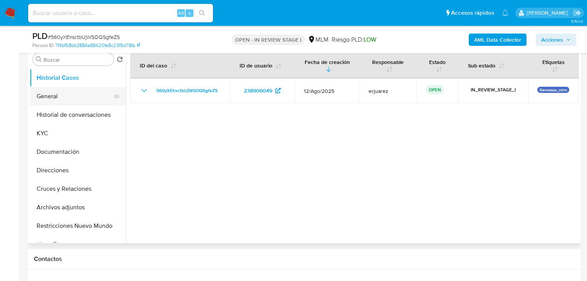
click at [67, 97] on button "General" at bounding box center [75, 96] width 90 height 18
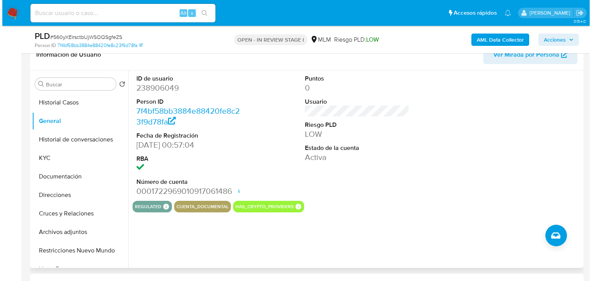
scroll to position [123, 0]
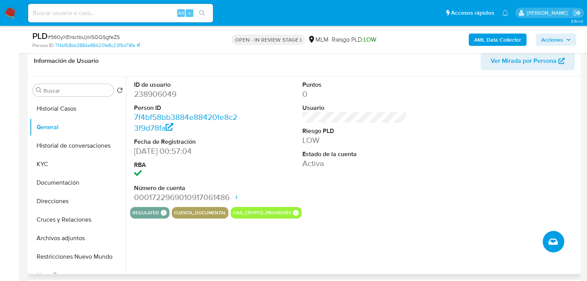
click at [551, 237] on icon "Crear caso manual" at bounding box center [553, 241] width 9 height 9
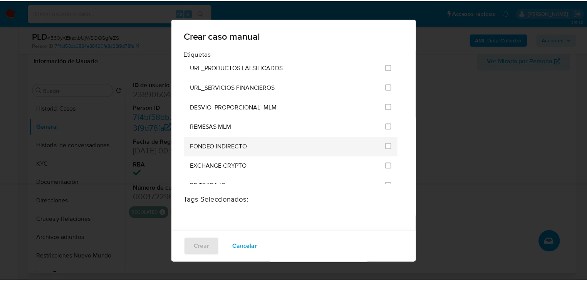
scroll to position [1664, 0]
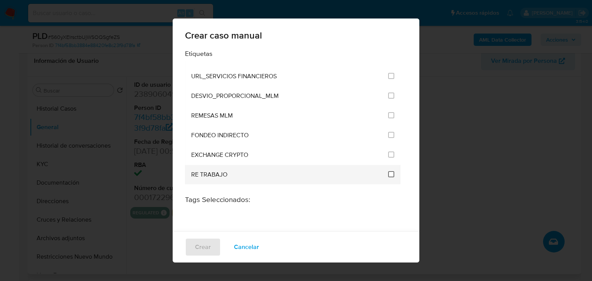
click at [388, 171] on input "3260" at bounding box center [391, 174] width 6 height 6
checkbox input "true"
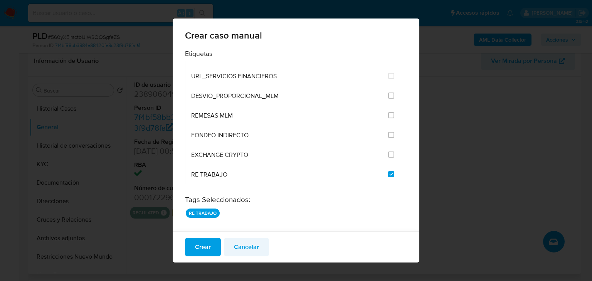
click at [244, 243] on span "Cancelar" at bounding box center [246, 246] width 25 height 17
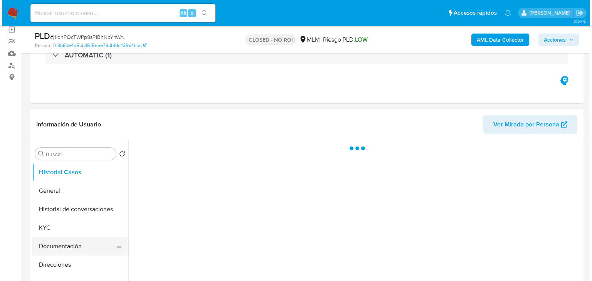
scroll to position [123, 0]
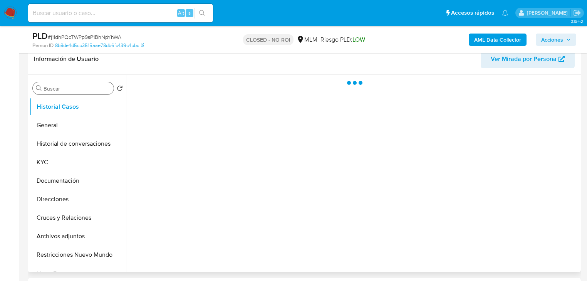
click at [54, 123] on button "General" at bounding box center [78, 125] width 96 height 18
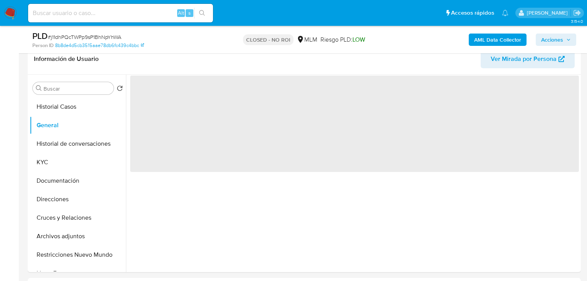
select select "10"
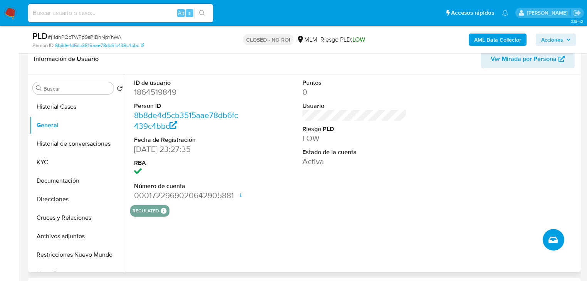
click at [554, 237] on icon "Crear caso manual" at bounding box center [553, 240] width 9 height 6
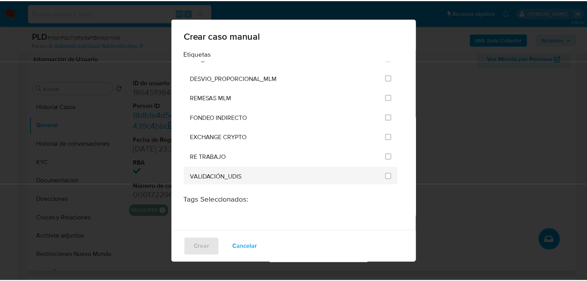
scroll to position [1687, 0]
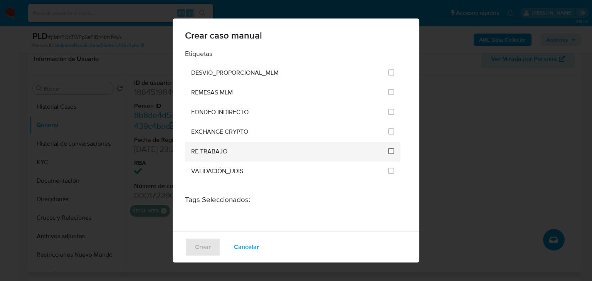
click at [388, 148] on input "3260" at bounding box center [391, 151] width 6 height 6
checkbox input "true"
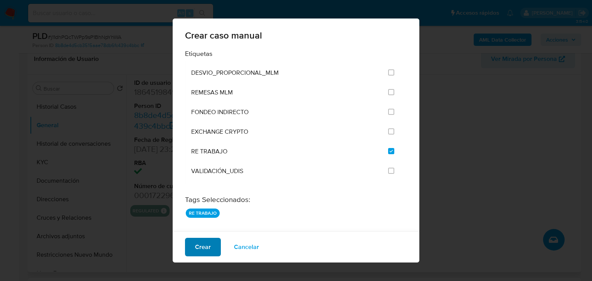
click at [202, 244] on span "Crear" at bounding box center [203, 246] width 16 height 17
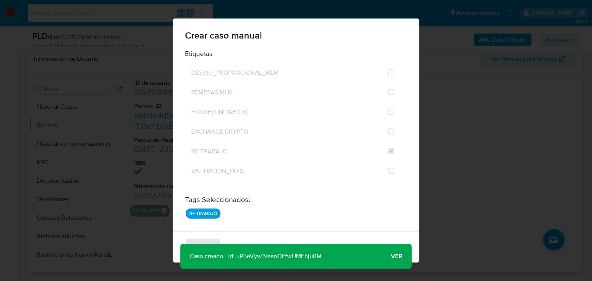
drag, startPoint x: 338, startPoint y: 257, endPoint x: 237, endPoint y: 258, distance: 101.3
click at [237, 258] on div "Caso creado - Id: uP5eVyw1VaanOFfwUMFhju8M Caso creado - Id: uP5eVyw1VaanOFfwUM…" at bounding box center [295, 256] width 231 height 25
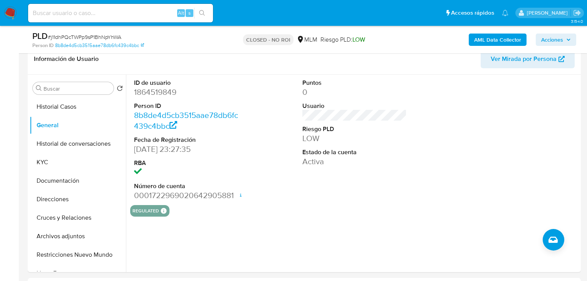
click at [11, 9] on img at bounding box center [10, 13] width 13 height 13
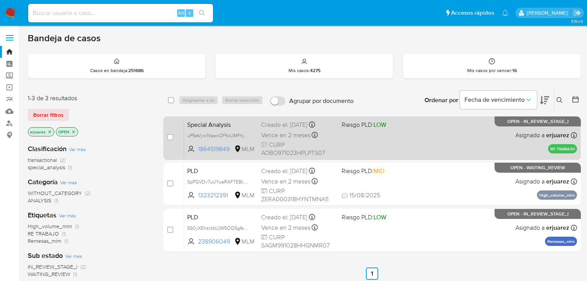
click at [404, 138] on div "Special Analysis uP5eVyw1VaanOFfwUMFhju8M 1864519849 MLM Riesgo PLD: LOW Creado…" at bounding box center [380, 137] width 393 height 39
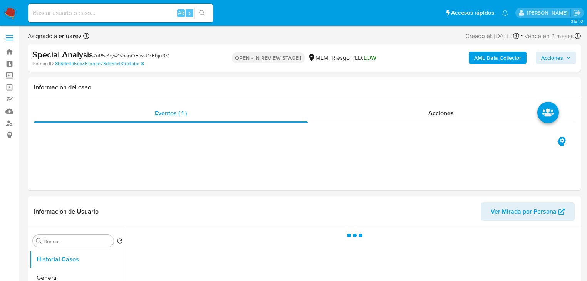
click at [562, 55] on span "Acciones" at bounding box center [552, 58] width 22 height 12
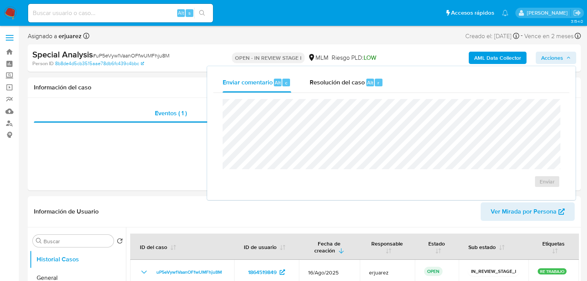
select select "10"
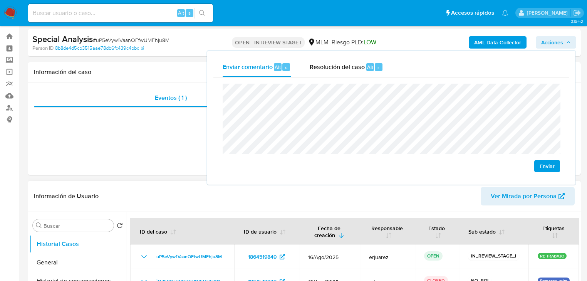
scroll to position [31, 0]
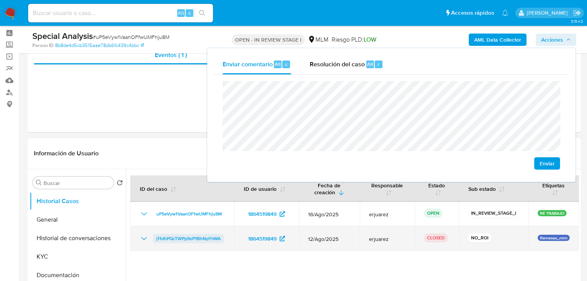
drag, startPoint x: 214, startPoint y: 237, endPoint x: 154, endPoint y: 236, distance: 60.5
click at [154, 236] on td "j11dhPQcTWPp9sP1BhNpYhWA" at bounding box center [182, 238] width 104 height 25
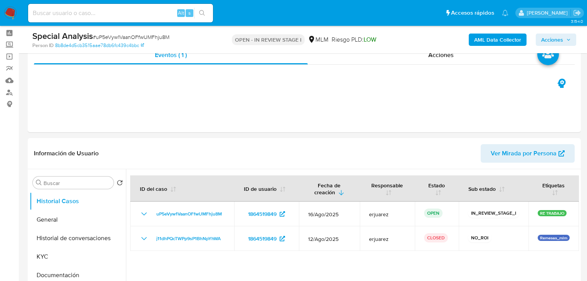
drag, startPoint x: 558, startPoint y: 39, endPoint x: 550, endPoint y: 43, distance: 9.0
click at [558, 39] on span "Acciones" at bounding box center [552, 40] width 22 height 12
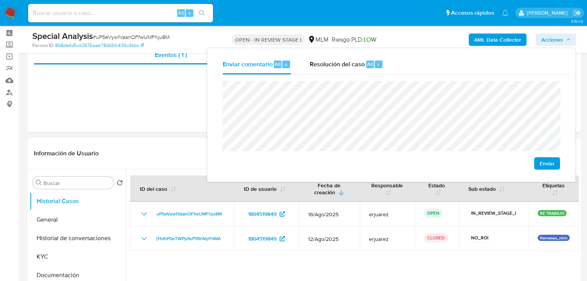
click at [544, 163] on span "Enviar" at bounding box center [547, 163] width 15 height 11
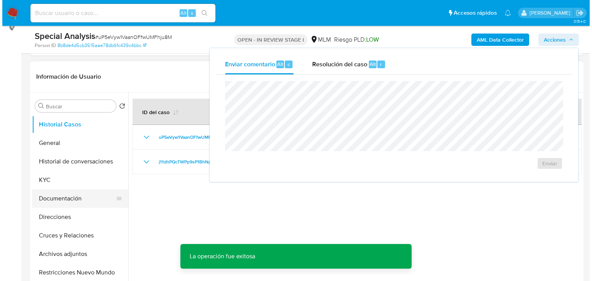
scroll to position [123, 0]
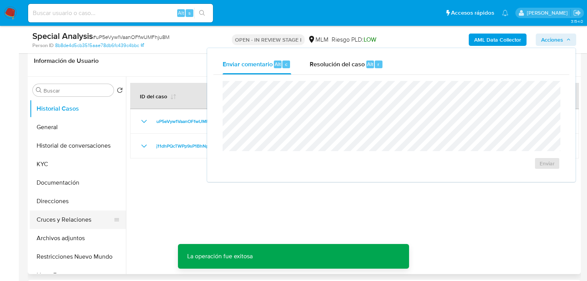
click at [73, 212] on button "Cruces y Relaciones" at bounding box center [75, 219] width 90 height 18
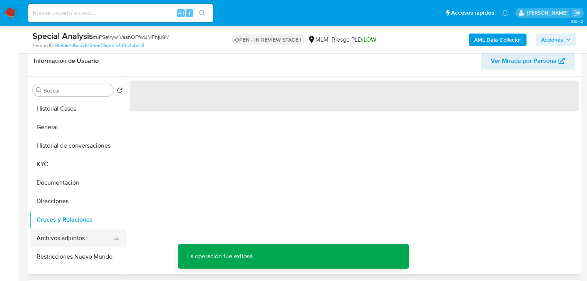
drag, startPoint x: 72, startPoint y: 235, endPoint x: 79, endPoint y: 237, distance: 7.1
click at [72, 236] on button "Archivos adjuntos" at bounding box center [75, 238] width 90 height 18
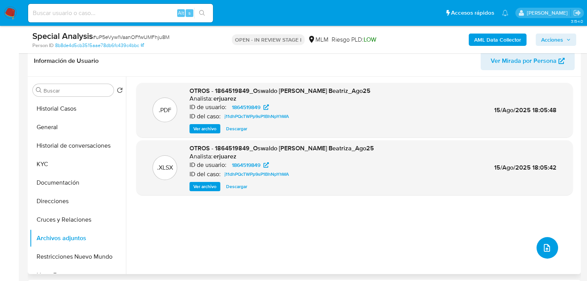
click at [542, 246] on icon "upload-file" at bounding box center [546, 247] width 9 height 9
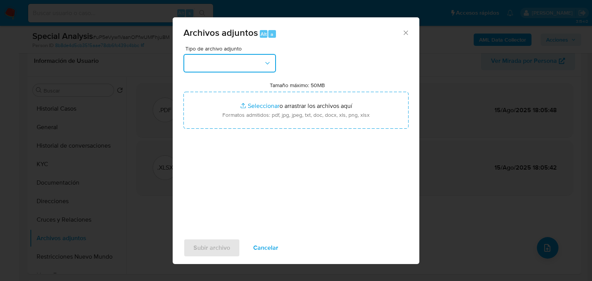
click at [199, 59] on button "button" at bounding box center [229, 63] width 92 height 18
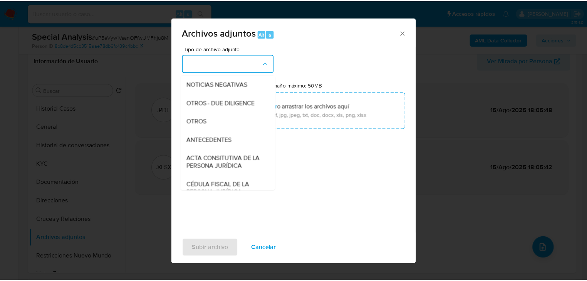
scroll to position [92, 0]
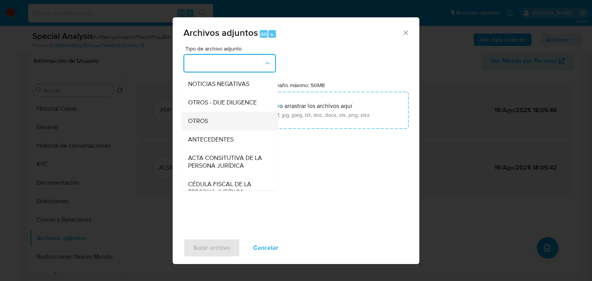
click at [204, 125] on span "OTROS" at bounding box center [198, 121] width 20 height 8
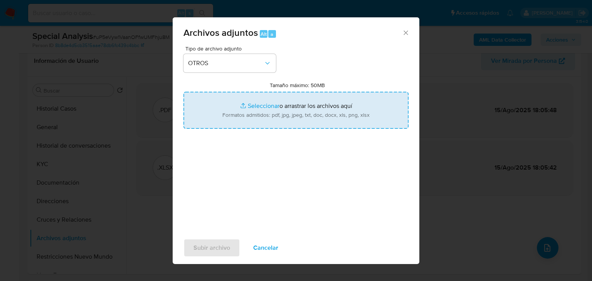
click at [247, 103] on input "Tamaño máximo: 50MB Seleccionar archivos" at bounding box center [295, 110] width 225 height 37
type input "C:\fakepath\1864519849_Oswaldo Apolinar Beatriz_Ago25C.pdf"
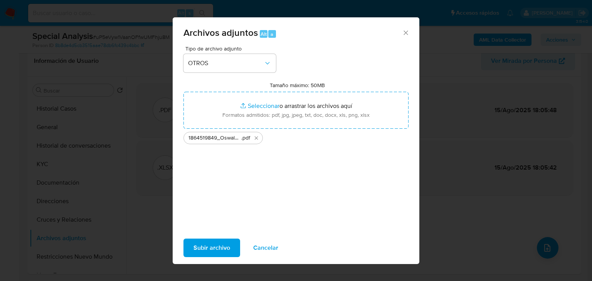
click at [218, 250] on span "Subir archivo" at bounding box center [211, 247] width 37 height 17
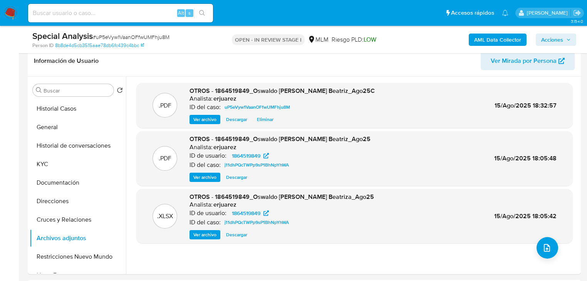
click at [552, 40] on span "Acciones" at bounding box center [552, 40] width 22 height 12
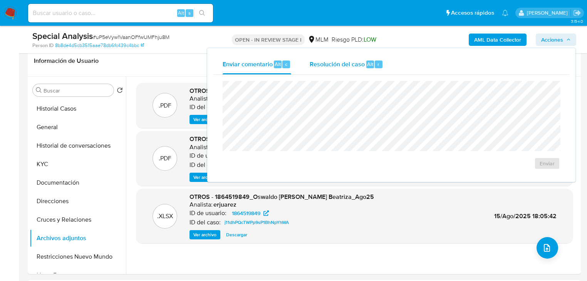
click at [357, 64] on span "Resolución del caso" at bounding box center [337, 63] width 55 height 9
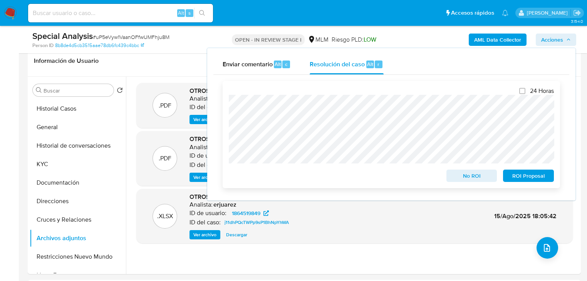
scroll to position [0, 0]
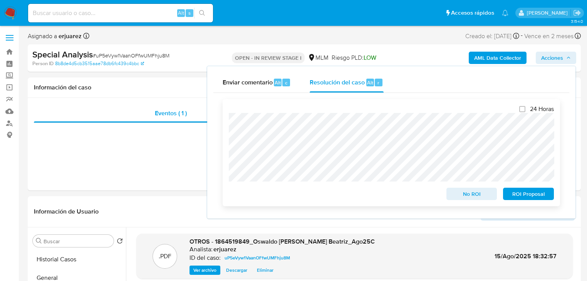
click at [456, 192] on span "No ROI" at bounding box center [472, 193] width 40 height 11
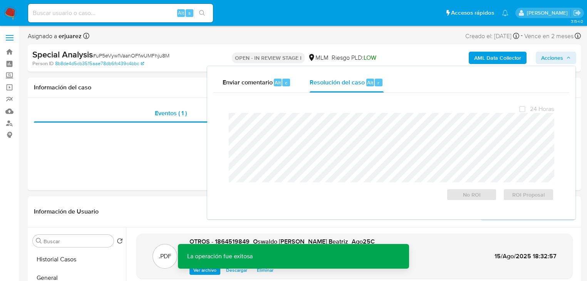
click at [552, 57] on span "Acciones" at bounding box center [552, 58] width 22 height 12
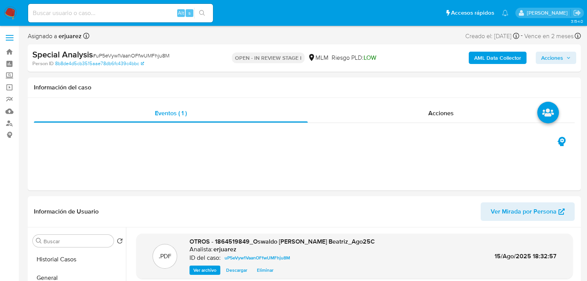
click at [556, 57] on span "Acciones" at bounding box center [552, 58] width 22 height 12
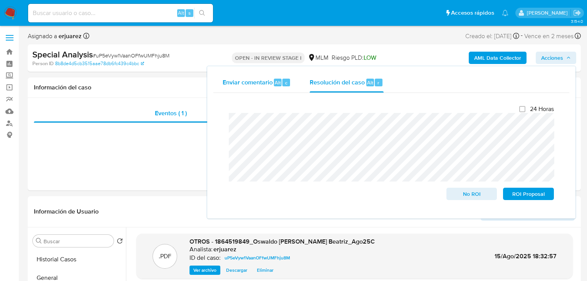
click at [267, 80] on span "Enviar comentario" at bounding box center [248, 82] width 50 height 9
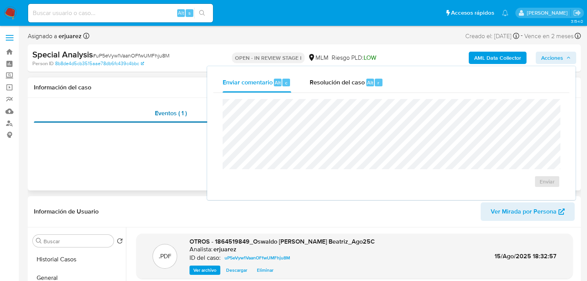
click at [177, 119] on div "Eventos ( 1 )" at bounding box center [171, 113] width 274 height 18
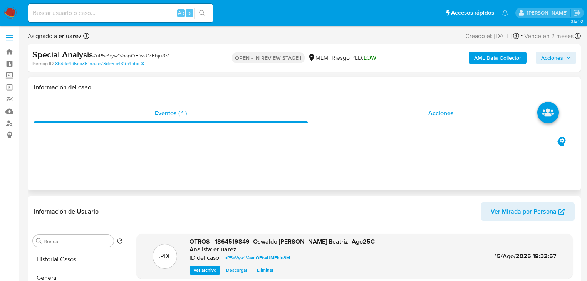
click at [395, 119] on div "Acciones" at bounding box center [441, 113] width 267 height 18
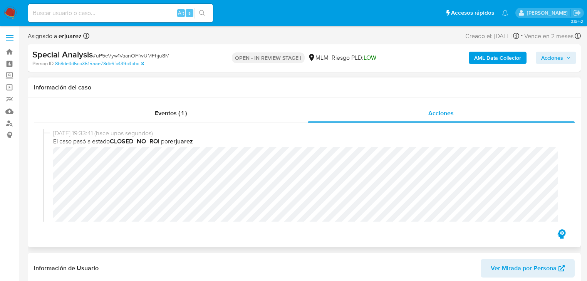
scroll to position [123, 0]
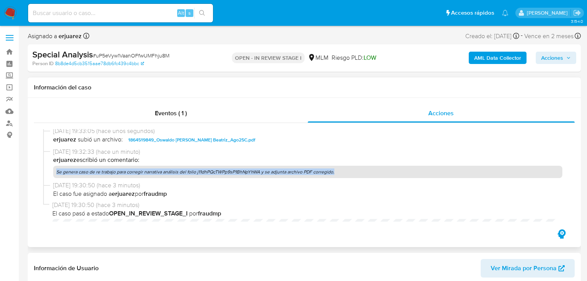
drag, startPoint x: 57, startPoint y: 171, endPoint x: 373, endPoint y: 171, distance: 316.3
click at [373, 171] on p "Se genera caso de re trabajo para corregir narrativa análisis del folio j11dhPQ…" at bounding box center [307, 172] width 509 height 12
copy p "Se genera caso de re trabajo para corregir narrativa análisis del folio j11dhPQ…"
drag, startPoint x: 549, startPoint y: 57, endPoint x: 543, endPoint y: 60, distance: 6.9
click at [548, 57] on span "Acciones" at bounding box center [552, 58] width 22 height 12
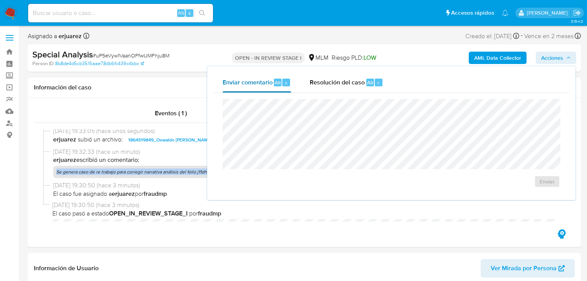
click at [250, 84] on span "Enviar comentario" at bounding box center [248, 82] width 50 height 9
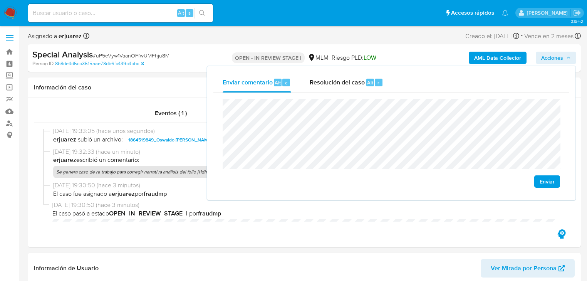
click at [549, 180] on span "Enviar" at bounding box center [547, 181] width 15 height 11
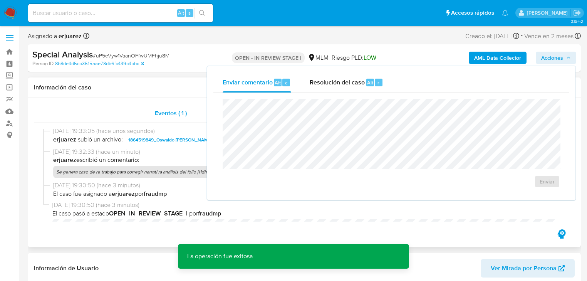
click at [167, 117] on span "Eventos ( 1 )" at bounding box center [171, 113] width 32 height 9
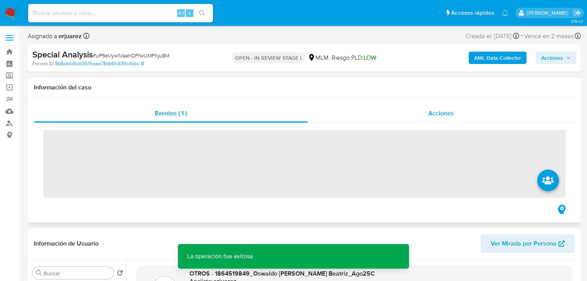
click at [388, 117] on div "Acciones" at bounding box center [441, 113] width 267 height 18
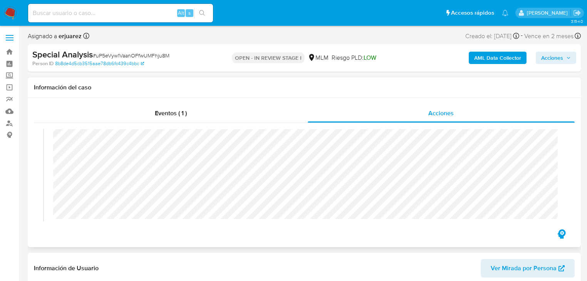
scroll to position [154, 0]
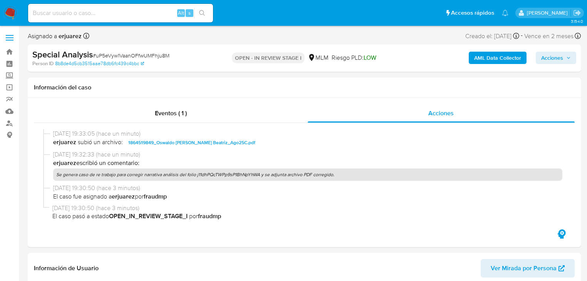
click at [14, 15] on img at bounding box center [10, 13] width 13 height 13
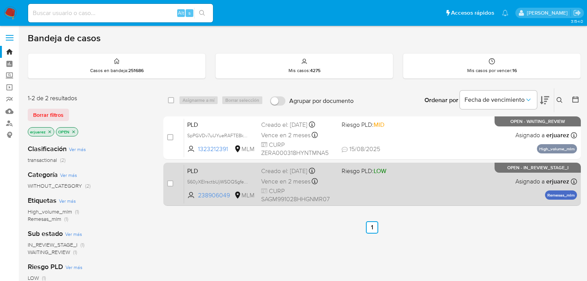
click at [418, 176] on div "PLD 560yXEIrsctbUjWSOQSgfeZS 238906049 MLM Riesgo PLD: LOW Creado el: 12/08/202…" at bounding box center [380, 183] width 393 height 39
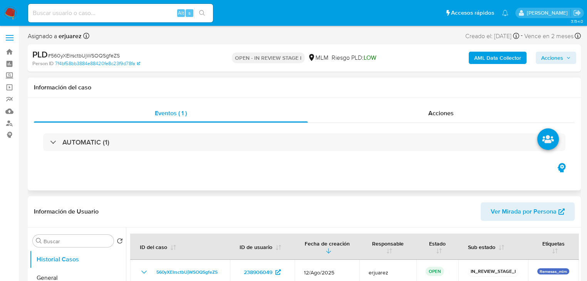
select select "10"
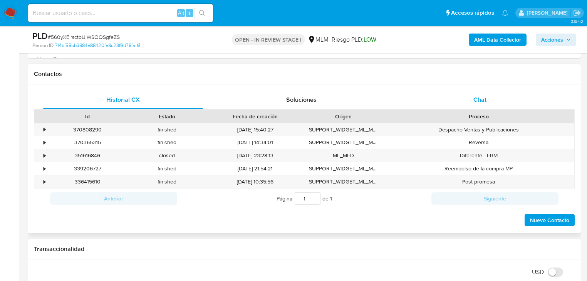
click at [478, 99] on span "Chat" at bounding box center [479, 99] width 13 height 9
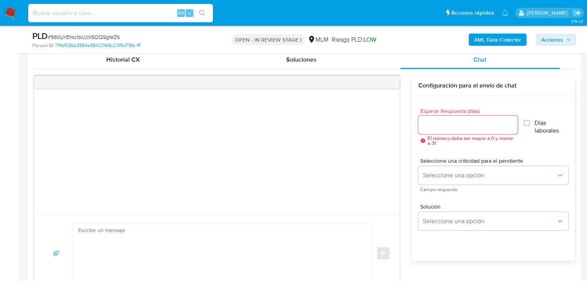
scroll to position [370, 0]
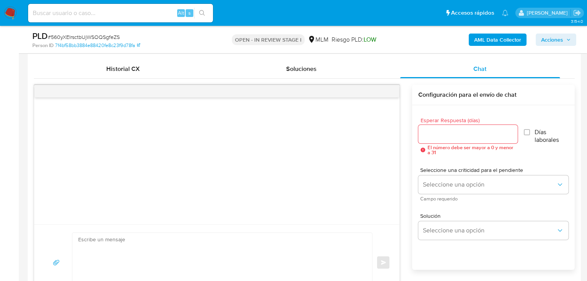
drag, startPoint x: 430, startPoint y: 126, endPoint x: 431, endPoint y: 130, distance: 4.4
click at [430, 127] on div at bounding box center [467, 134] width 99 height 18
click at [431, 130] on input "Esperar Respuesta (días)" at bounding box center [467, 134] width 99 height 10
type input "5"
drag, startPoint x: 435, startPoint y: 171, endPoint x: 434, endPoint y: 177, distance: 6.6
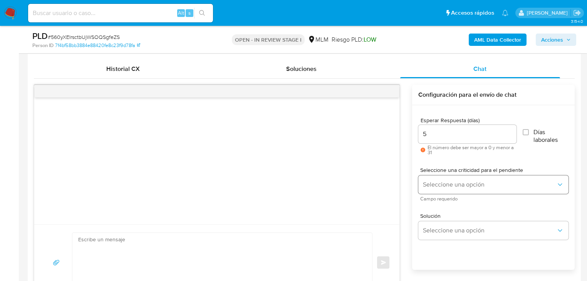
click at [434, 171] on span "Seleccione una criticidad para el pendiente" at bounding box center [495, 169] width 150 height 5
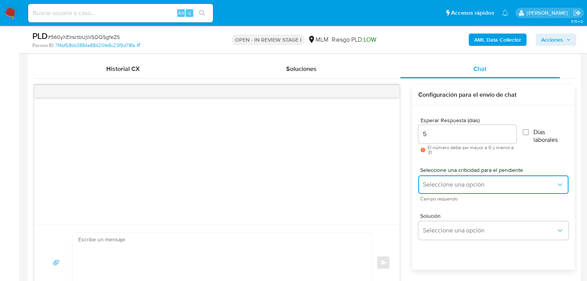
click at [434, 177] on button "Seleccione una opción" at bounding box center [493, 184] width 150 height 18
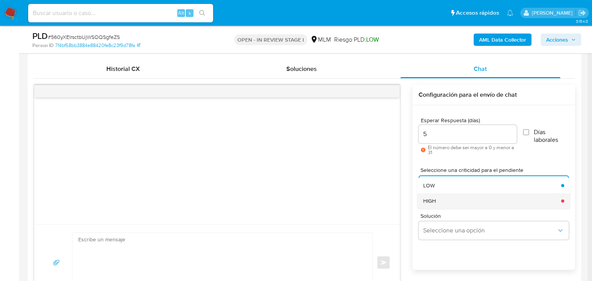
click at [447, 200] on div "HIGH" at bounding box center [489, 200] width 133 height 15
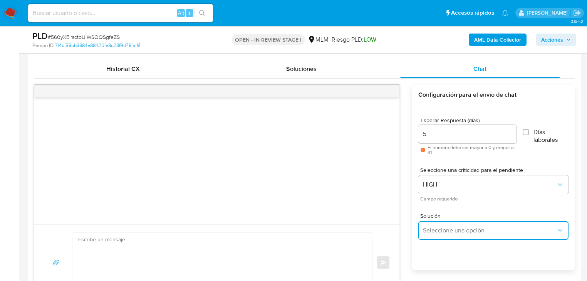
drag, startPoint x: 450, startPoint y: 230, endPoint x: 459, endPoint y: 223, distance: 11.1
click at [450, 229] on span "Seleccione una opción" at bounding box center [489, 231] width 133 height 8
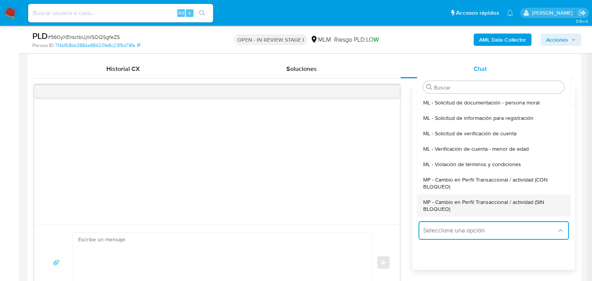
click at [498, 203] on span "MP - Cambio en Perfil Transaccional / actividad (SIN BLOQUEO)" at bounding box center [491, 205] width 136 height 14
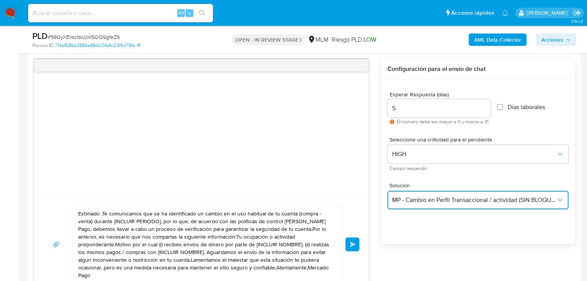
scroll to position [431, 0]
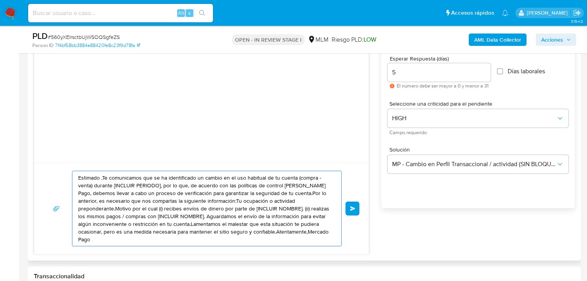
drag, startPoint x: 285, startPoint y: 233, endPoint x: 36, endPoint y: 174, distance: 256.0
click at [36, 174] on div "Estimado ,Te comunicamos que se ha identificado un cambio en el uso habitual de…" at bounding box center [201, 208] width 334 height 91
paste textarea "Marco se ha identificado un cambio en el uso habitual de tu cuenta para garanti…"
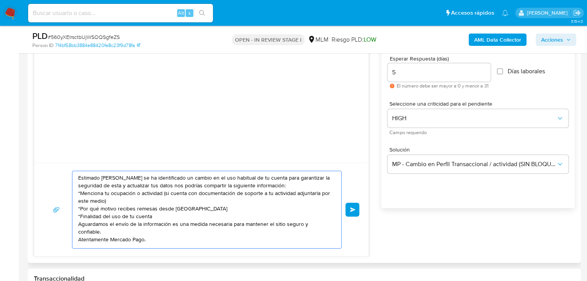
scroll to position [3, 0]
click at [79, 235] on textarea "Estimado Marco se ha identificado un cambio en el uso habitual de tu cuenta par…" at bounding box center [204, 209] width 253 height 77
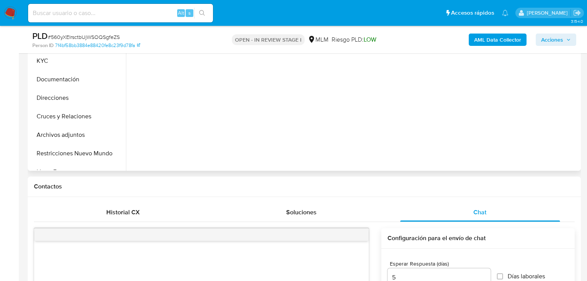
scroll to position [216, 0]
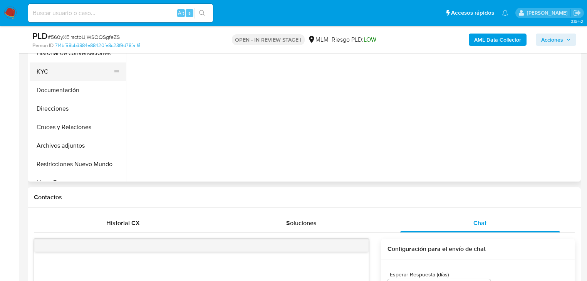
type textarea "Estimado Marco se ha identificado un cambio en el uso habitual de tu cuenta par…"
drag, startPoint x: 51, startPoint y: 73, endPoint x: 79, endPoint y: 79, distance: 28.4
click at [52, 73] on button "KYC" at bounding box center [75, 71] width 90 height 18
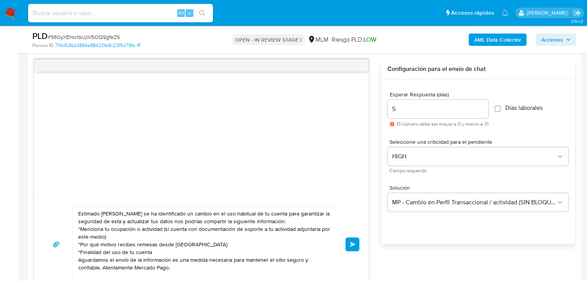
scroll to position [431, 0]
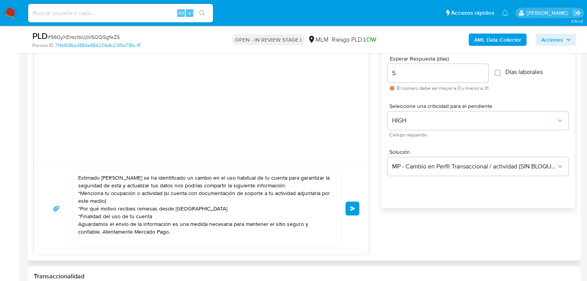
click at [350, 213] on button "Enviar" at bounding box center [353, 208] width 14 height 14
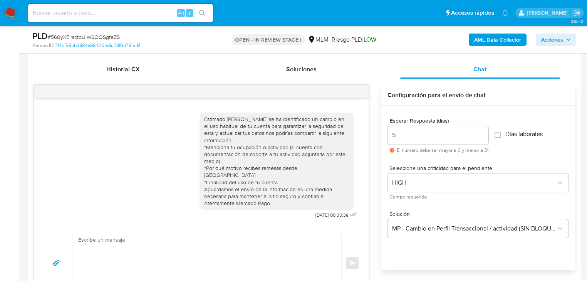
scroll to position [308, 0]
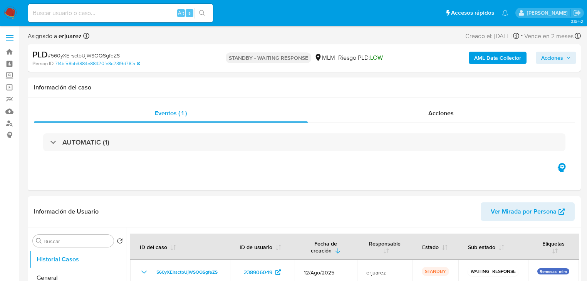
select select "10"
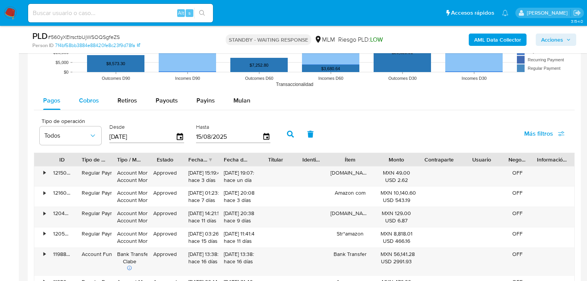
scroll to position [801, 0]
click at [84, 94] on div "Cobros" at bounding box center [89, 100] width 20 height 18
select select "10"
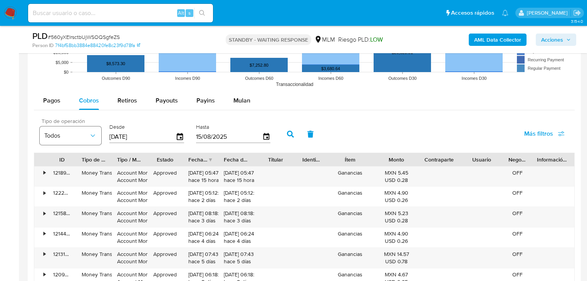
drag, startPoint x: 126, startPoint y: 136, endPoint x: 92, endPoint y: 134, distance: 34.7
click at [92, 134] on div "Tipo de operación Todos Desde [DATE] Hasta [DATE]" at bounding box center [157, 133] width 242 height 31
type input "0_/__/____"
type input "[DATE]"
click at [290, 131] on icon "button" at bounding box center [290, 134] width 7 height 7
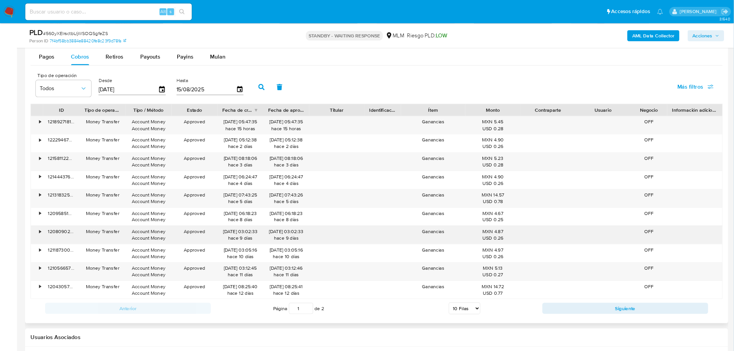
scroll to position [839, 0]
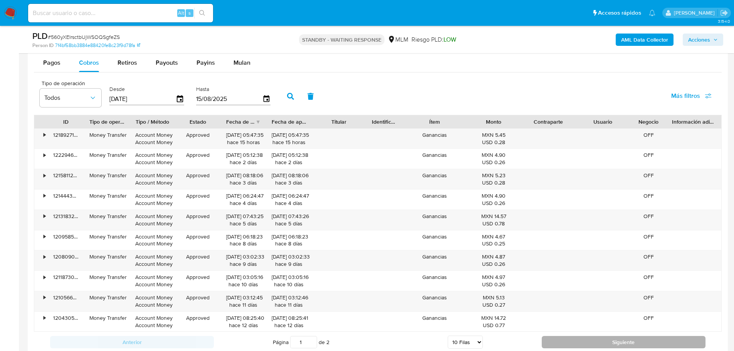
click at [556, 280] on button "Siguiente" at bounding box center [624, 342] width 164 height 12
type input "2"
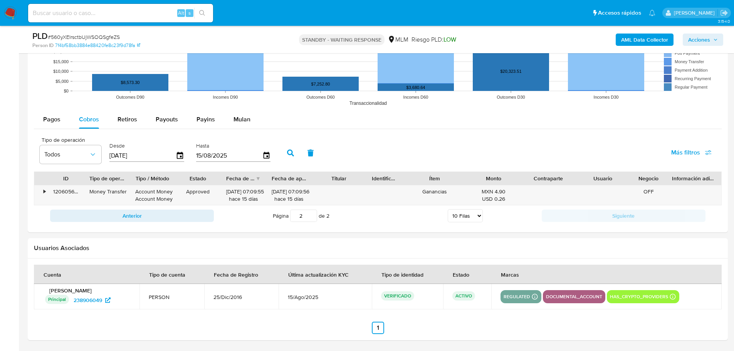
scroll to position [782, 0]
click at [416, 137] on div "Tipo de operación Todos Desde 01/08/2025 Hasta 15/08/2025 Más filtros" at bounding box center [378, 152] width 688 height 39
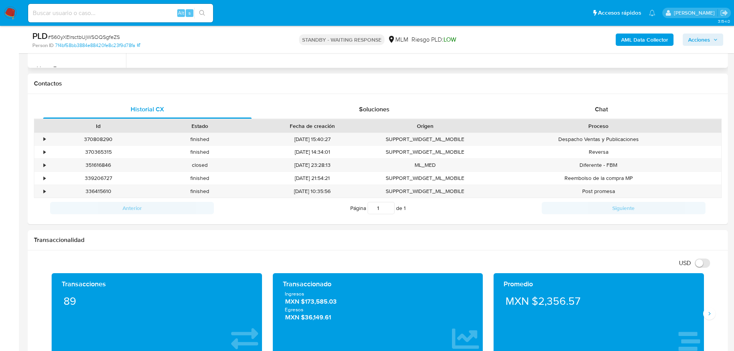
scroll to position [243, 0]
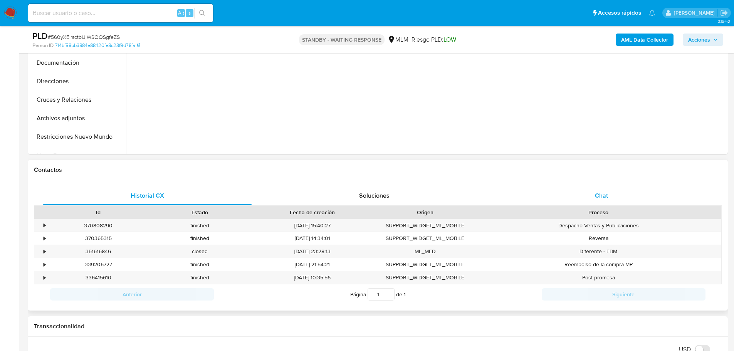
click at [591, 196] on div "Chat" at bounding box center [601, 195] width 208 height 18
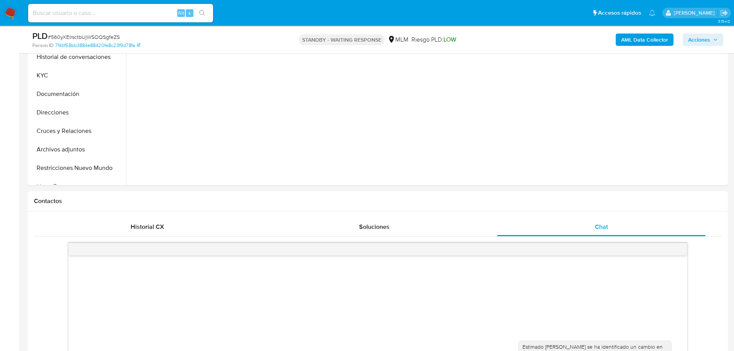
scroll to position [128, 0]
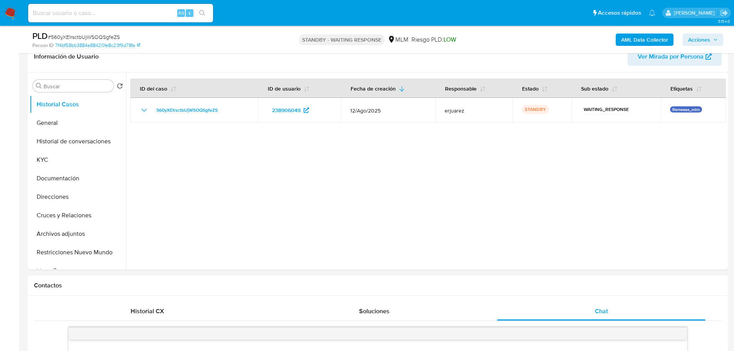
click at [1, 15] on nav "Pausado Ver notificaciones Alt s Accesos rápidos Presiona las siguientes teclas…" at bounding box center [367, 13] width 734 height 26
drag, startPoint x: 12, startPoint y: 10, endPoint x: 40, endPoint y: 1, distance: 29.4
click at [12, 10] on img at bounding box center [10, 13] width 13 height 13
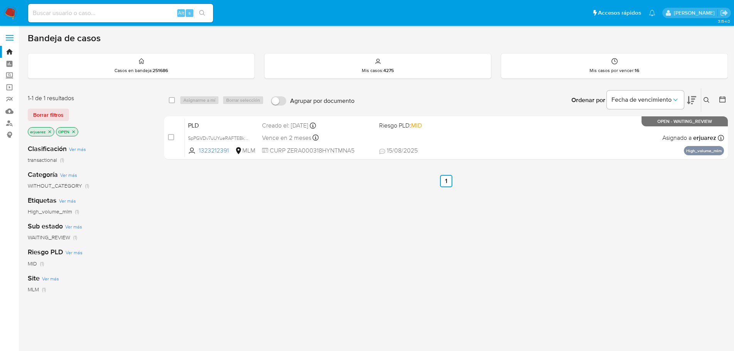
click at [213, 281] on div "select-all-cases-checkbox Asignarme a mí Borrar selección Agrupar por documento…" at bounding box center [446, 262] width 564 height 349
drag, startPoint x: 13, startPoint y: 13, endPoint x: 379, endPoint y: 222, distance: 421.5
click at [14, 13] on img at bounding box center [10, 13] width 13 height 13
click at [124, 19] on div "Alt s" at bounding box center [120, 13] width 185 height 18
drag, startPoint x: 51, startPoint y: 136, endPoint x: 49, endPoint y: 132, distance: 4.5
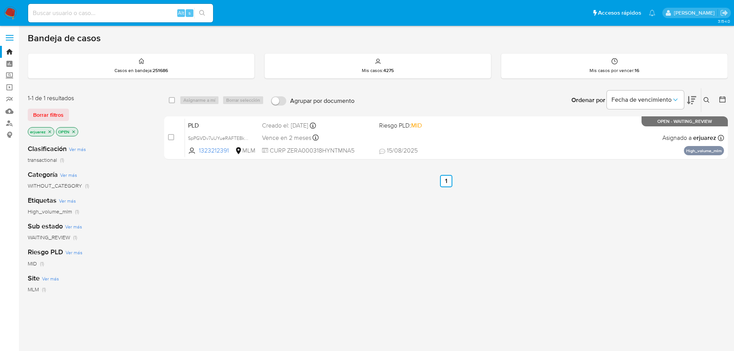
click at [50, 136] on div "erjuarez" at bounding box center [41, 131] width 27 height 9
click at [49, 132] on icon "close-filter" at bounding box center [50, 131] width 3 height 3
click at [703, 97] on icon at bounding box center [706, 100] width 6 height 6
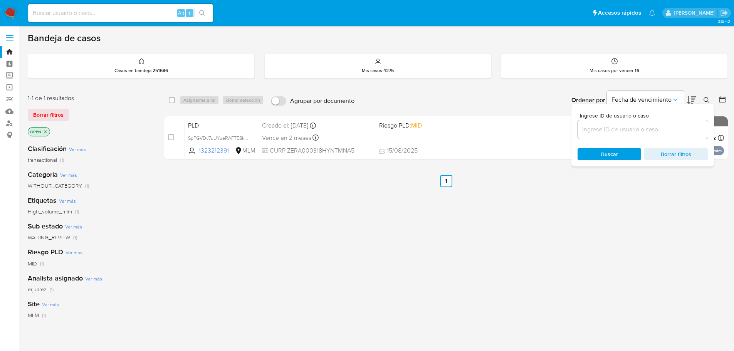
click at [600, 129] on input at bounding box center [642, 129] width 130 height 10
type input "2070482193"
click at [416, 247] on div "select-all-cases-checkbox Asignarme a mí Borrar selección Agrupar por documento…" at bounding box center [446, 262] width 564 height 349
click at [709, 96] on button at bounding box center [707, 100] width 13 height 9
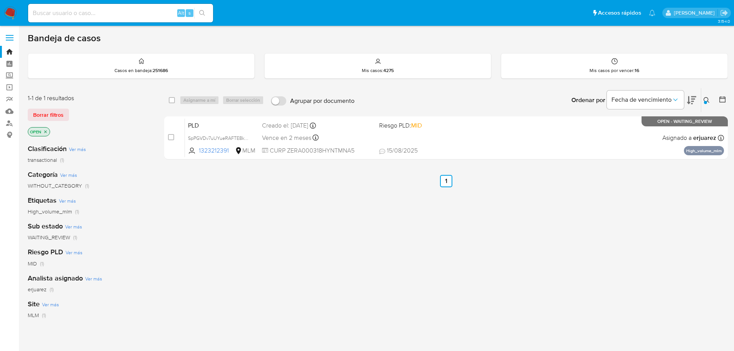
click at [66, 18] on input at bounding box center [120, 13] width 185 height 10
click at [46, 133] on icon "close-filter" at bounding box center [45, 131] width 5 height 5
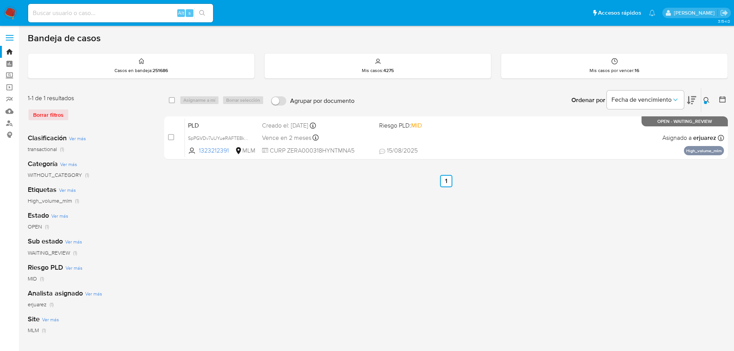
click at [705, 99] on icon at bounding box center [706, 100] width 6 height 6
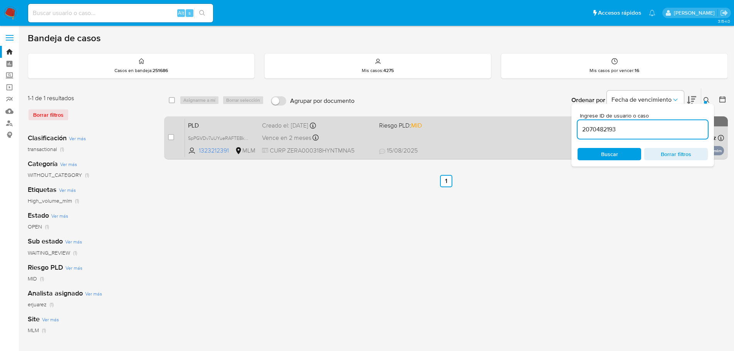
drag, startPoint x: 631, startPoint y: 129, endPoint x: 556, endPoint y: 133, distance: 74.8
click at [545, 129] on div "select-all-cases-checkbox Asignarme a mí Borrar selección Agrupar por documento…" at bounding box center [446, 125] width 564 height 75
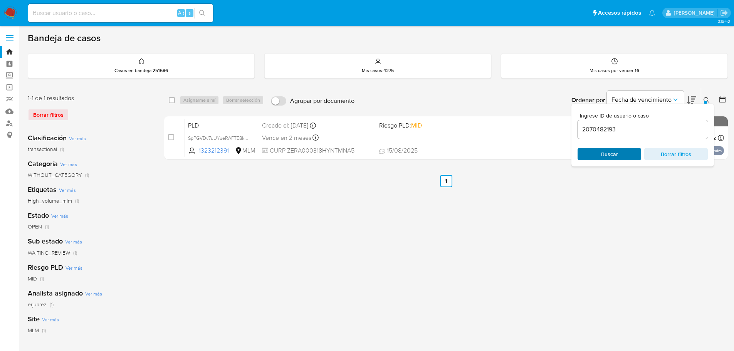
click at [604, 154] on span "Buscar" at bounding box center [609, 154] width 17 height 12
click at [632, 129] on input "2070482193" at bounding box center [642, 129] width 130 height 10
click at [581, 130] on input "2070482193" at bounding box center [642, 129] width 130 height 10
click at [583, 129] on input "2070482193" at bounding box center [642, 129] width 130 height 10
click at [607, 154] on span "Buscar" at bounding box center [609, 154] width 17 height 12
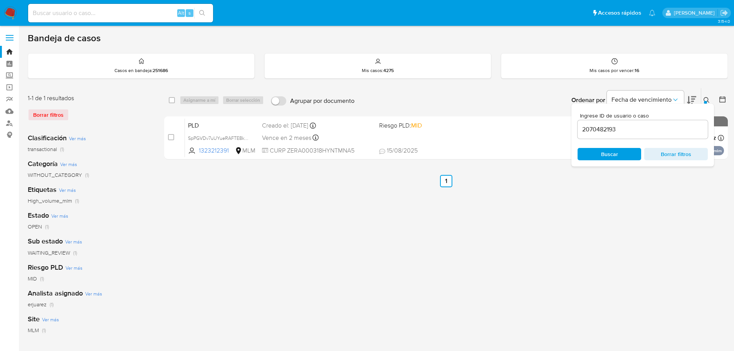
click at [510, 233] on div "select-all-cases-checkbox Asignarme a mí Borrar selección Agrupar por documento…" at bounding box center [446, 257] width 564 height 338
click at [9, 13] on img at bounding box center [10, 13] width 13 height 13
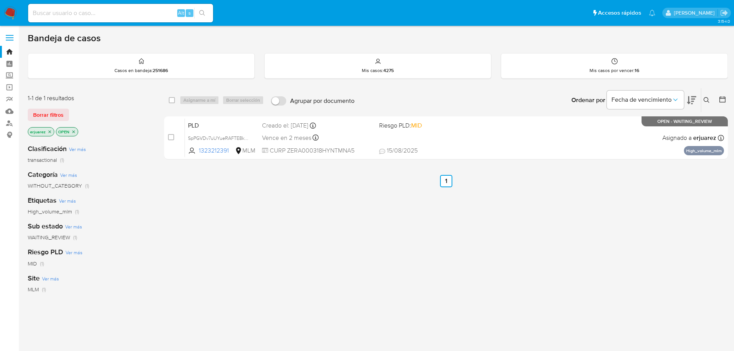
click at [51, 130] on icon "close-filter" at bounding box center [49, 131] width 5 height 5
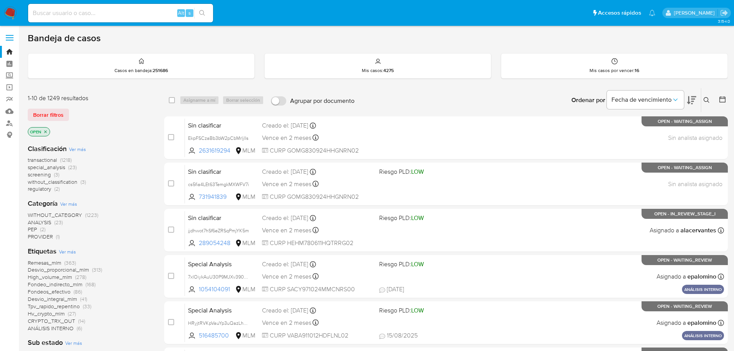
click at [107, 125] on div "1-10 de 1249 resultados Borrar filtros OPEN" at bounding box center [89, 116] width 123 height 44
click at [8, 11] on img at bounding box center [10, 13] width 13 height 13
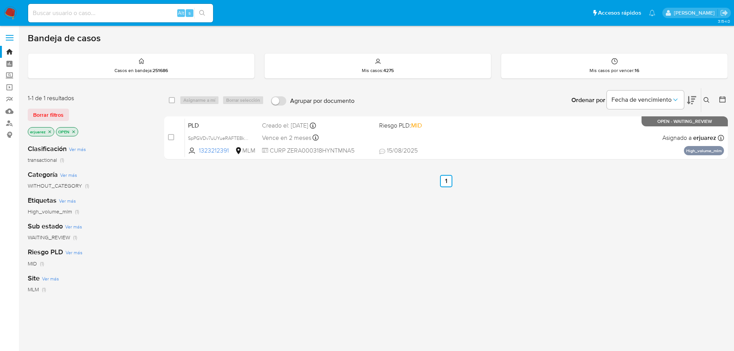
click at [53, 133] on p "erjuarez" at bounding box center [41, 132] width 26 height 8
click at [51, 131] on icon "close-filter" at bounding box center [49, 131] width 5 height 5
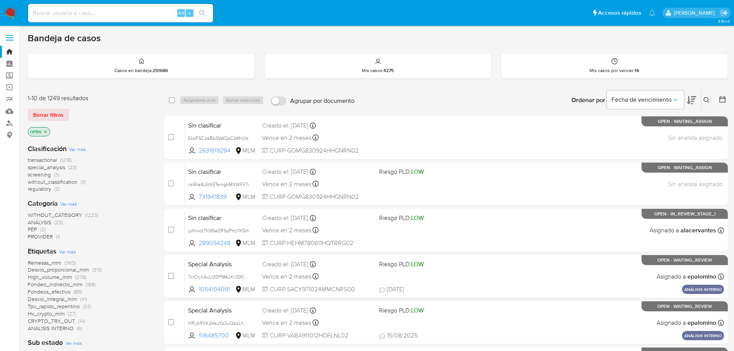
click at [48, 131] on p "OPEN" at bounding box center [39, 132] width 22 height 8
click at [706, 98] on icon at bounding box center [706, 100] width 6 height 6
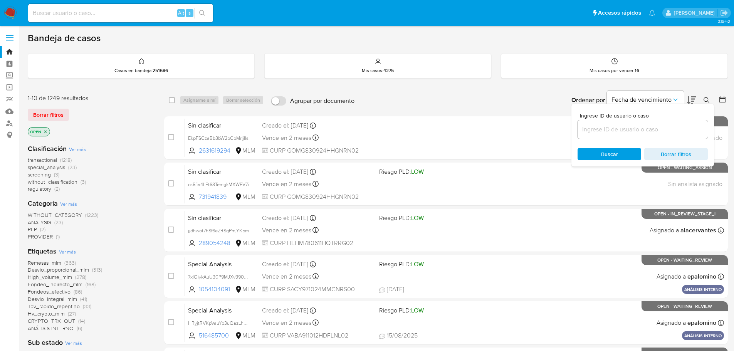
click at [610, 130] on input at bounding box center [642, 129] width 130 height 10
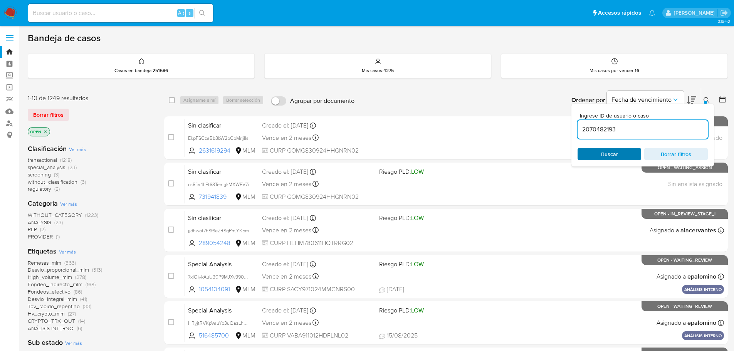
type input "2070482193"
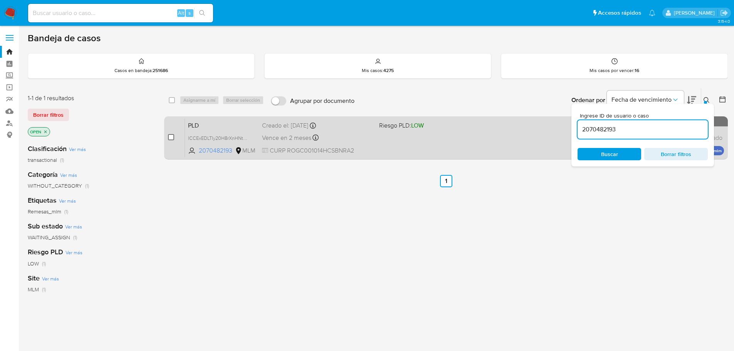
click at [171, 137] on input "checkbox" at bounding box center [171, 137] width 6 height 6
checkbox input "true"
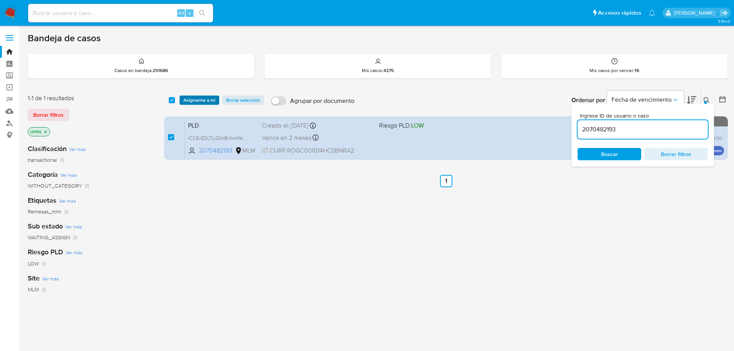
click at [205, 100] on span "Asignarme a mí" at bounding box center [199, 100] width 32 height 8
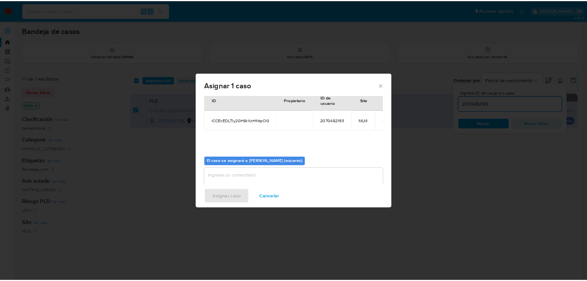
scroll to position [40, 0]
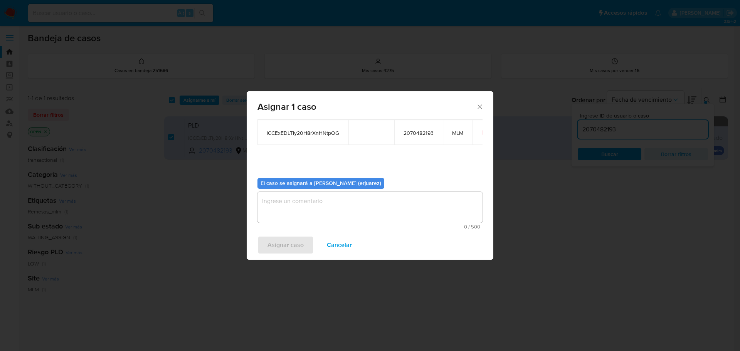
drag, startPoint x: 290, startPoint y: 194, endPoint x: 291, endPoint y: 205, distance: 11.2
click at [291, 205] on textarea "assign-modal" at bounding box center [369, 207] width 225 height 31
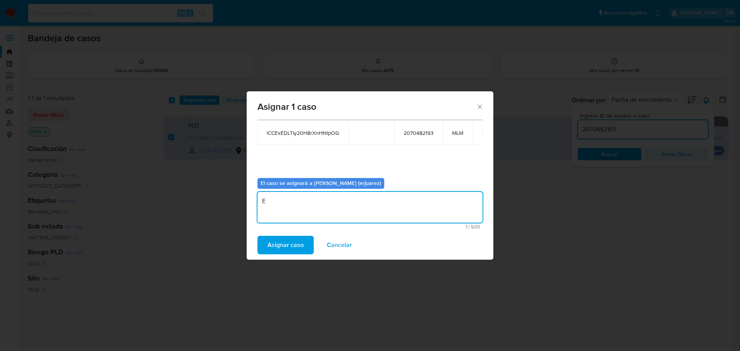
click at [291, 205] on textarea "E" at bounding box center [369, 207] width 225 height 31
type textarea "EPJU"
click at [285, 248] on span "Asignar caso" at bounding box center [285, 245] width 36 height 17
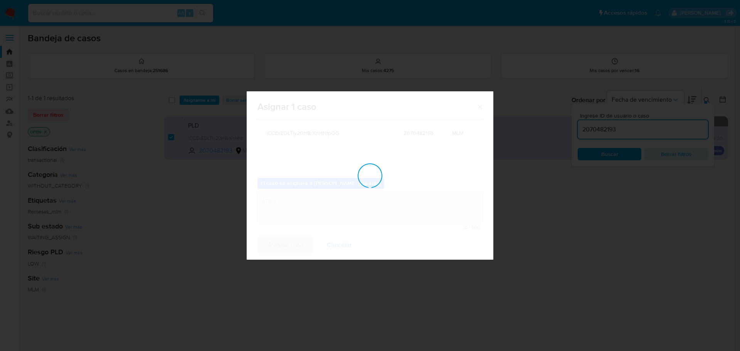
checkbox input "false"
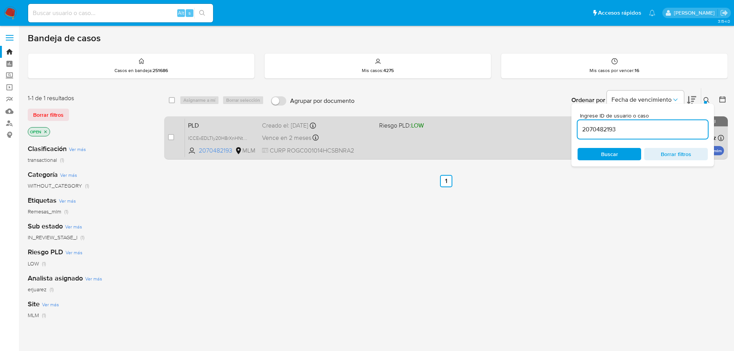
click at [391, 134] on div "PLD lCCExEDLTIy20H8rXnHNtpOG 2070482193 MLM Riesgo PLD: LOW Creado el: 12/08/20…" at bounding box center [454, 137] width 539 height 39
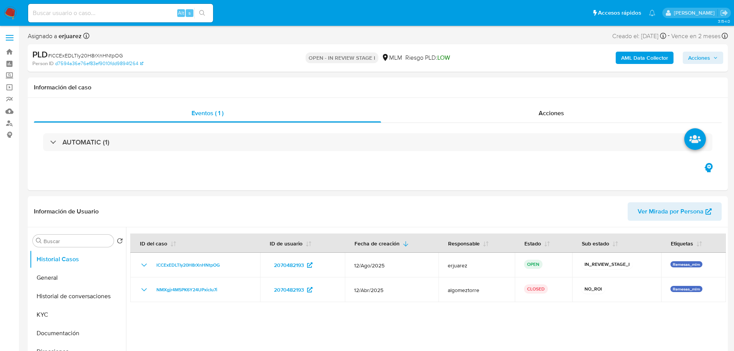
select select "10"
click at [602, 128] on div "AUTOMATIC (1)" at bounding box center [378, 142] width 688 height 39
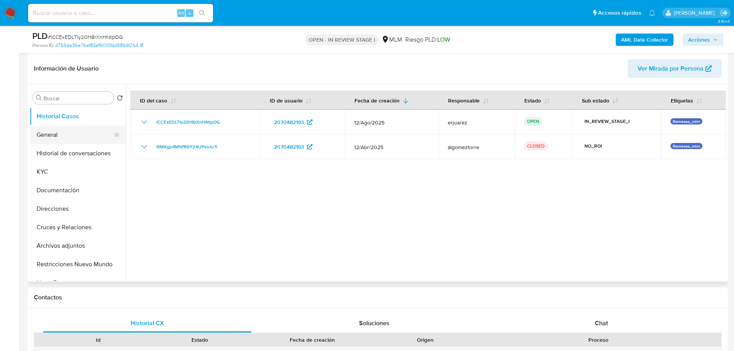
click at [63, 132] on button "General" at bounding box center [75, 135] width 90 height 18
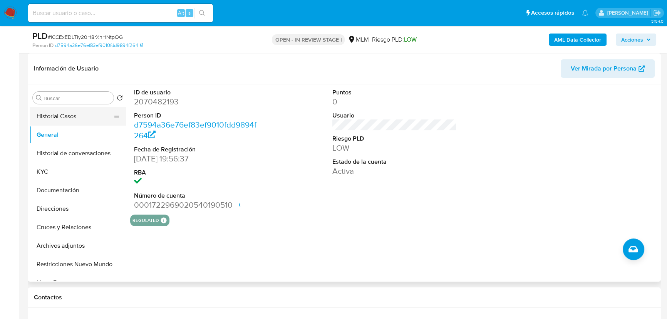
drag, startPoint x: 57, startPoint y: 114, endPoint x: 77, endPoint y: 115, distance: 19.3
click at [57, 114] on button "Historial Casos" at bounding box center [75, 116] width 90 height 18
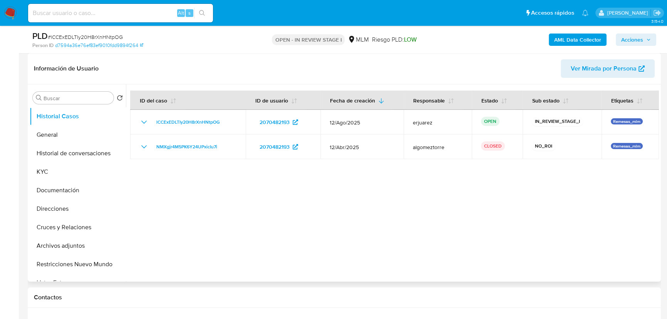
click at [326, 179] on div at bounding box center [392, 182] width 533 height 197
drag, startPoint x: 45, startPoint y: 171, endPoint x: 53, endPoint y: 175, distance: 8.7
click at [45, 172] on button "KYC" at bounding box center [75, 172] width 90 height 18
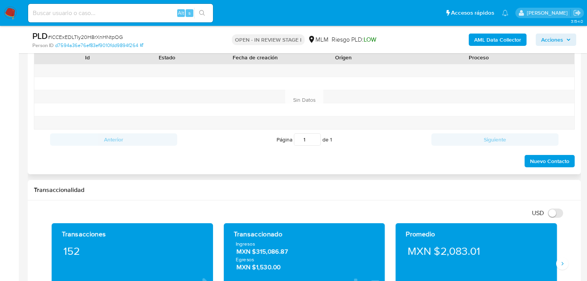
scroll to position [485, 0]
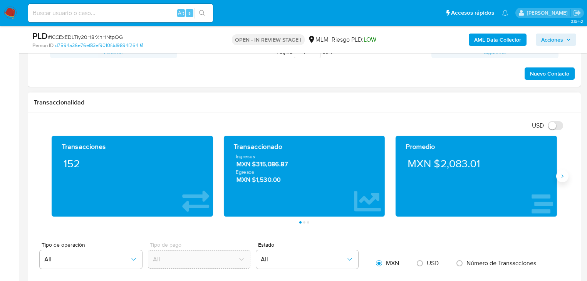
click at [561, 176] on icon "Siguiente" at bounding box center [562, 176] width 6 height 6
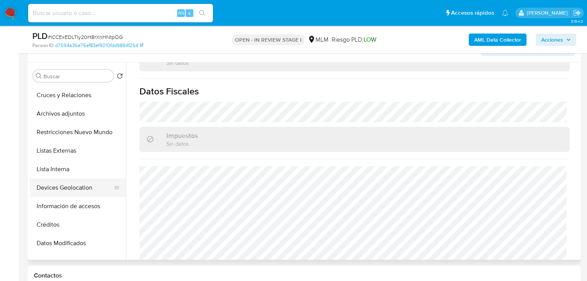
scroll to position [110, 0]
drag, startPoint x: 72, startPoint y: 150, endPoint x: 40, endPoint y: 149, distance: 31.6
click at [72, 150] on button "Listas Externas" at bounding box center [75, 151] width 90 height 18
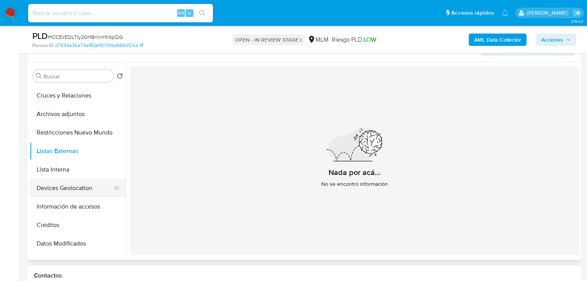
click at [72, 182] on button "Devices Geolocation" at bounding box center [75, 188] width 90 height 18
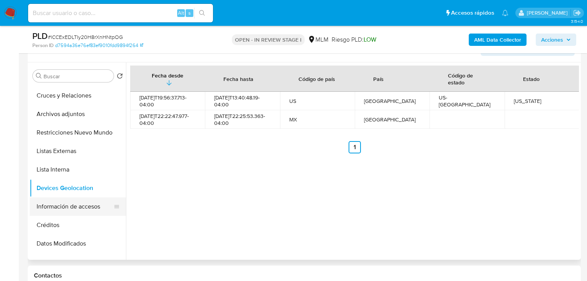
click at [70, 209] on button "Información de accesos" at bounding box center [75, 206] width 90 height 18
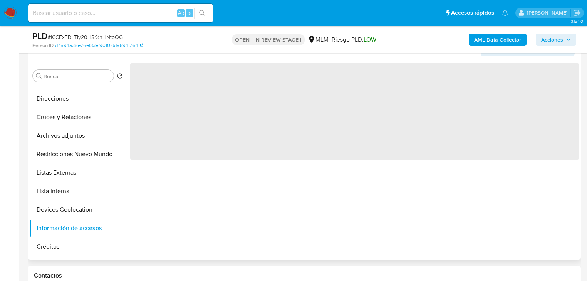
scroll to position [79, 0]
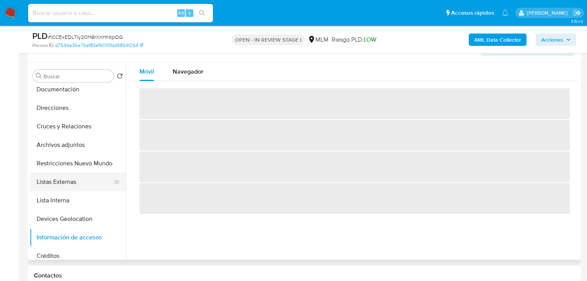
click at [64, 183] on button "Listas Externas" at bounding box center [75, 182] width 90 height 18
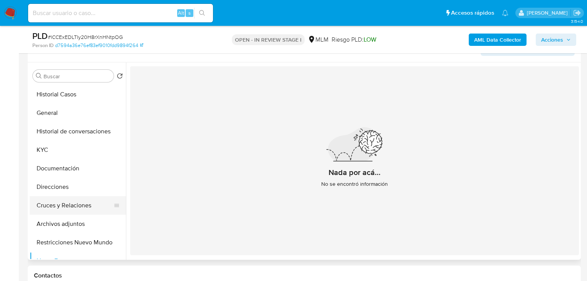
scroll to position [31, 0]
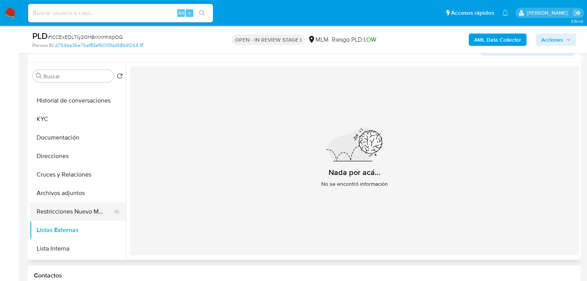
click at [63, 213] on button "Restricciones Nuevo Mundo" at bounding box center [75, 211] width 90 height 18
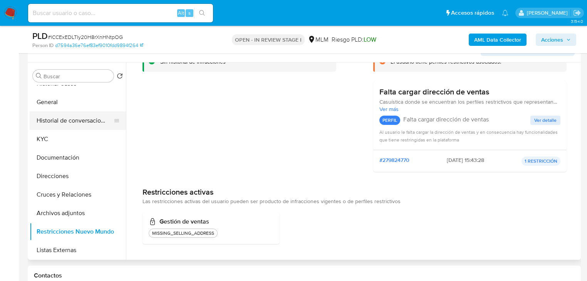
scroll to position [0, 0]
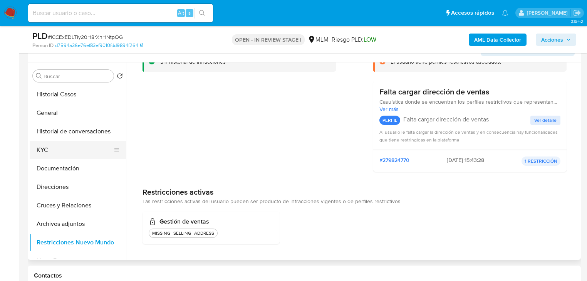
click at [52, 147] on button "KYC" at bounding box center [75, 150] width 90 height 18
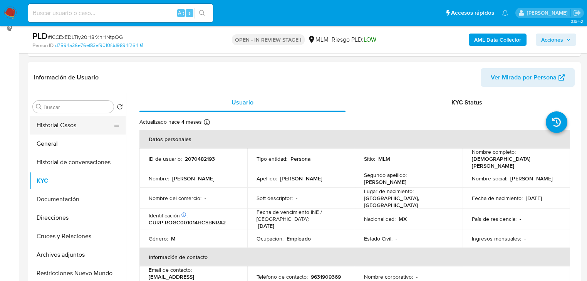
click at [90, 124] on button "Historial Casos" at bounding box center [75, 125] width 90 height 18
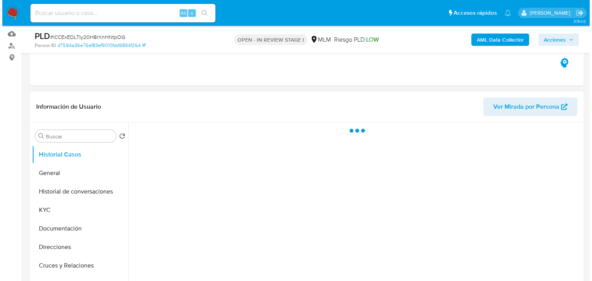
scroll to position [76, 0]
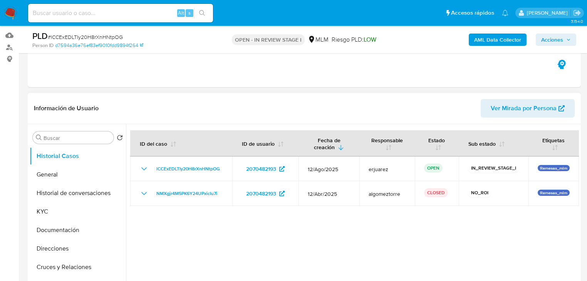
drag, startPoint x: 92, startPoint y: 195, endPoint x: 163, endPoint y: 195, distance: 70.9
click at [92, 195] on button "Historial de conversaciones" at bounding box center [78, 193] width 96 height 18
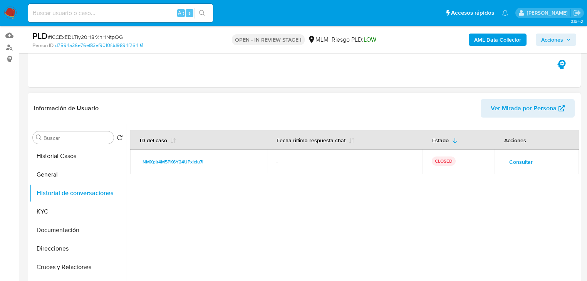
click at [510, 161] on span "Consultar" at bounding box center [520, 161] width 23 height 11
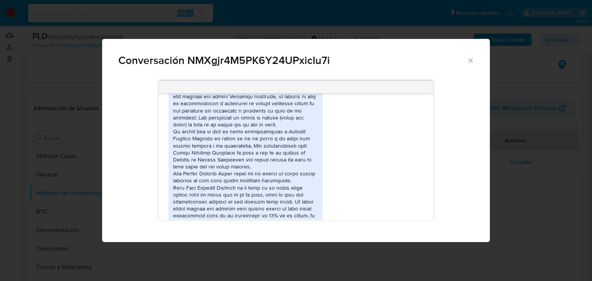
scroll to position [276, 0]
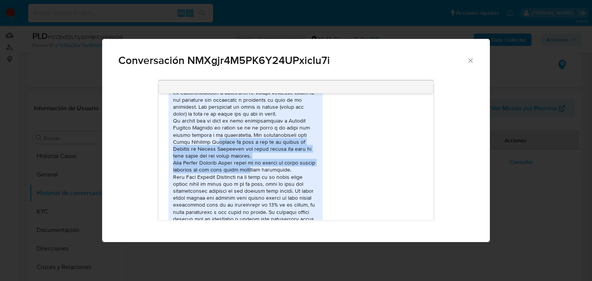
drag, startPoint x: 200, startPoint y: 129, endPoint x: 274, endPoint y: 154, distance: 78.2
click at [270, 156] on div "Comunicación" at bounding box center [245, 152] width 145 height 154
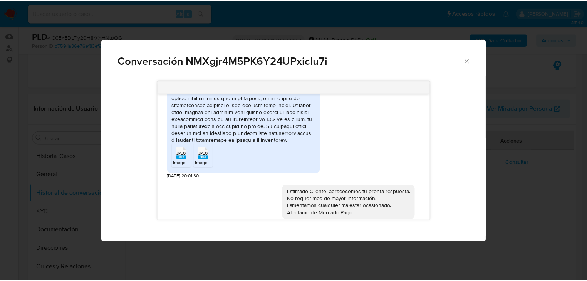
scroll to position [368, 0]
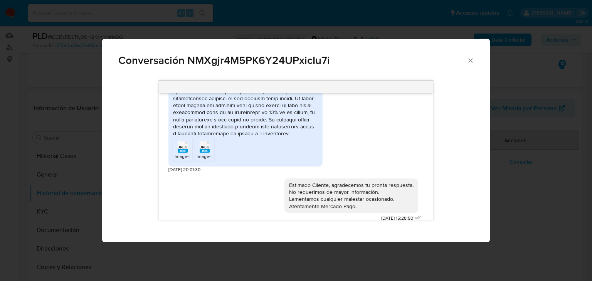
click at [179, 149] on rect "Comunicación" at bounding box center [183, 150] width 10 height 3
click at [205, 144] on span "JPEG" at bounding box center [204, 146] width 9 height 5
click at [228, 255] on div "Conversación NMXgjr4M5PK6Y24UPxicIu7i [DATE] 01:19:35 JPEG JPEG Image-1.jpeg JP…" at bounding box center [296, 140] width 592 height 281
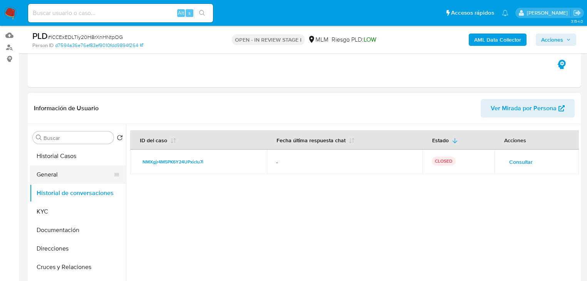
click at [54, 175] on button "General" at bounding box center [75, 174] width 90 height 18
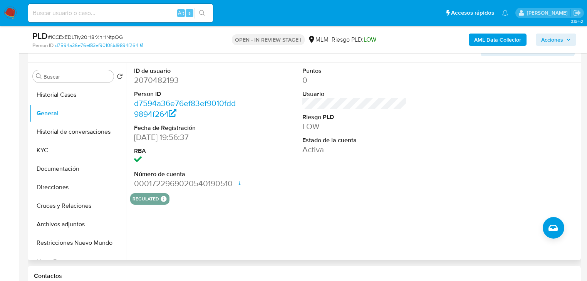
scroll to position [138, 0]
click at [58, 96] on button "Historial Casos" at bounding box center [75, 94] width 90 height 18
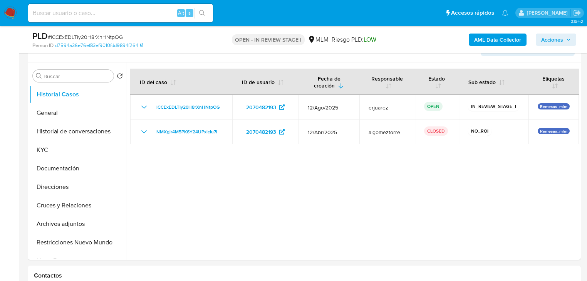
click at [557, 37] on span "Acciones" at bounding box center [552, 40] width 22 height 12
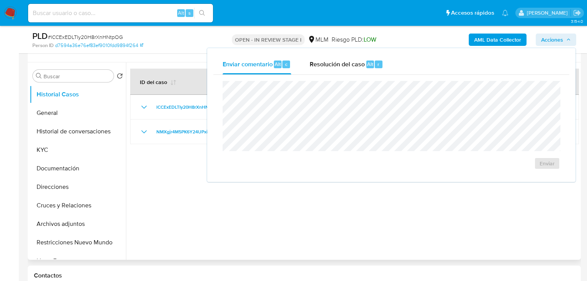
drag, startPoint x: 260, startPoint y: 253, endPoint x: 176, endPoint y: 228, distance: 88.3
click at [260, 251] on div at bounding box center [352, 160] width 453 height 197
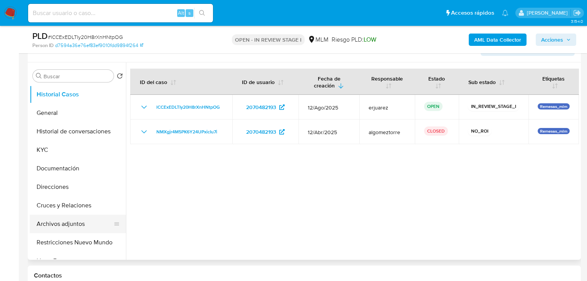
click at [74, 225] on button "Archivos adjuntos" at bounding box center [75, 224] width 90 height 18
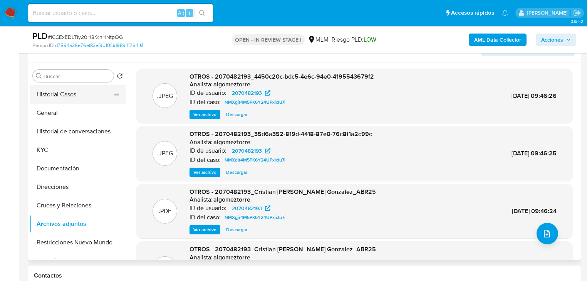
click at [67, 88] on button "Historial Casos" at bounding box center [75, 94] width 90 height 18
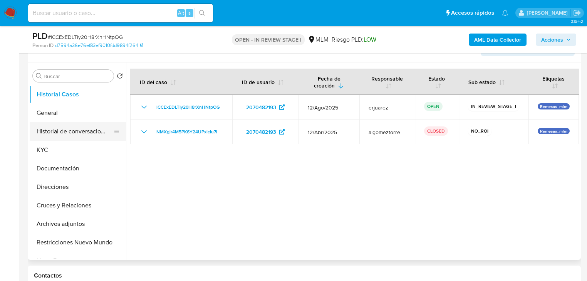
click at [84, 134] on button "Historial de conversaciones" at bounding box center [75, 131] width 90 height 18
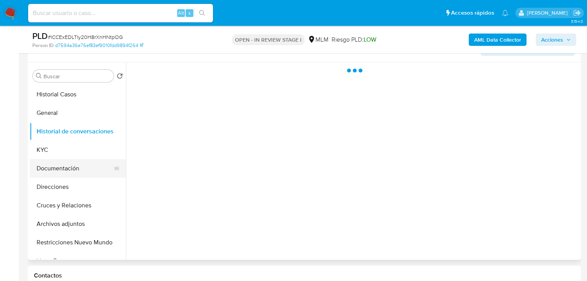
click at [74, 170] on button "Documentación" at bounding box center [75, 168] width 90 height 18
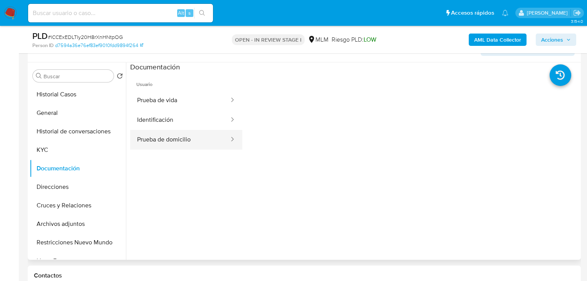
click at [184, 144] on button "Prueba de domicilio" at bounding box center [180, 140] width 100 height 20
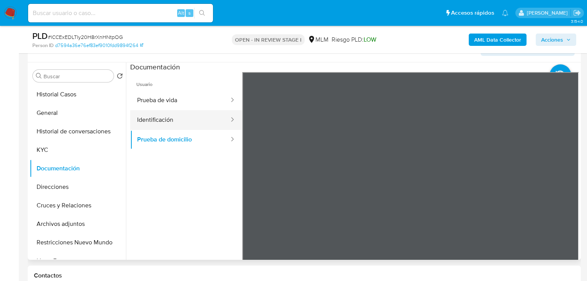
click at [187, 124] on button "Identificación" at bounding box center [180, 120] width 100 height 20
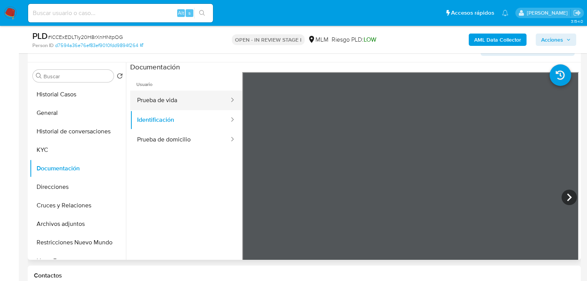
click at [188, 103] on button "Prueba de vida" at bounding box center [180, 101] width 100 height 20
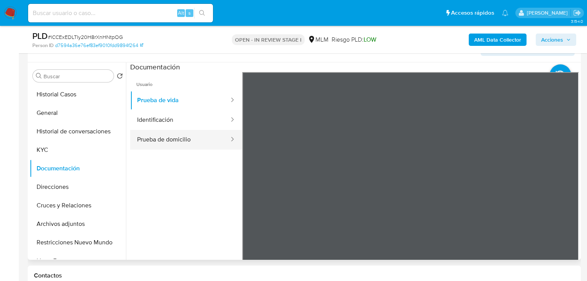
click at [195, 134] on button "Prueba de domicilio" at bounding box center [180, 140] width 100 height 20
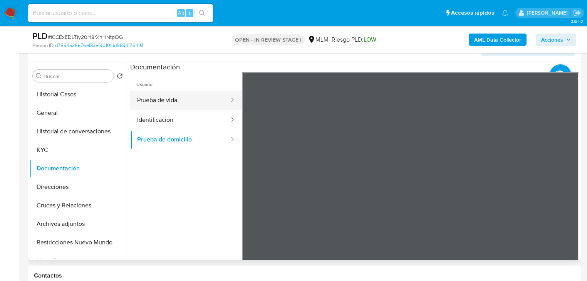
click at [186, 98] on button "Prueba de vida" at bounding box center [180, 101] width 100 height 20
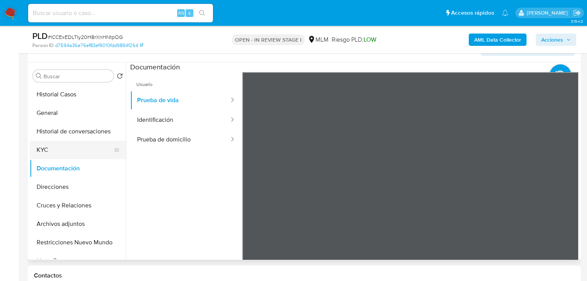
click at [45, 150] on button "KYC" at bounding box center [75, 150] width 90 height 18
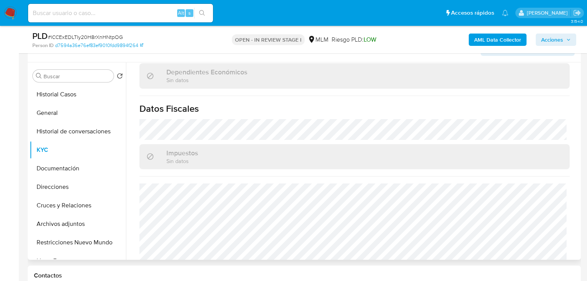
scroll to position [461, 0]
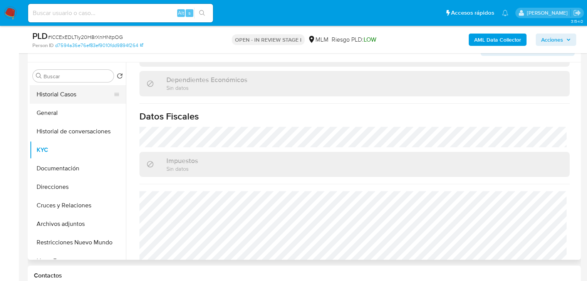
click at [71, 97] on button "Historial Casos" at bounding box center [75, 94] width 90 height 18
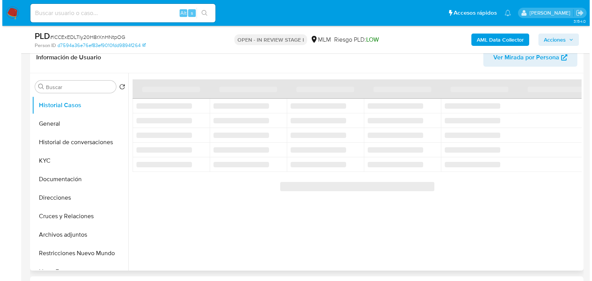
scroll to position [138, 0]
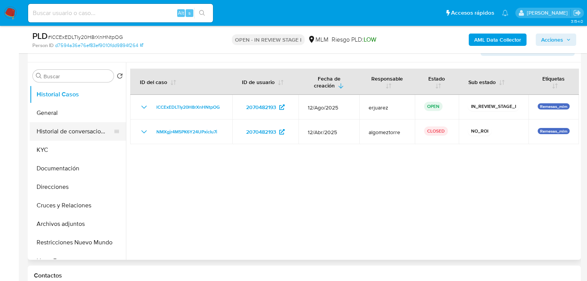
click at [95, 131] on button "Historial de conversaciones" at bounding box center [75, 131] width 90 height 18
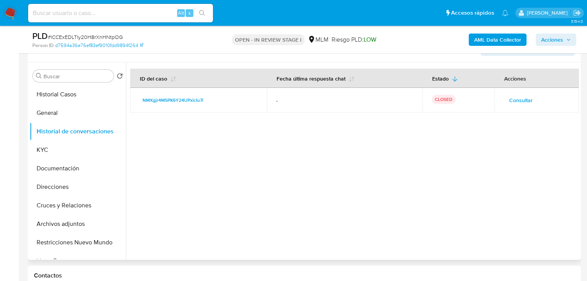
click at [516, 98] on span "Consultar" at bounding box center [520, 100] width 23 height 11
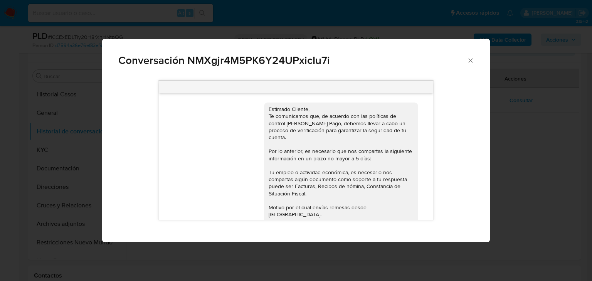
scroll to position [368, 0]
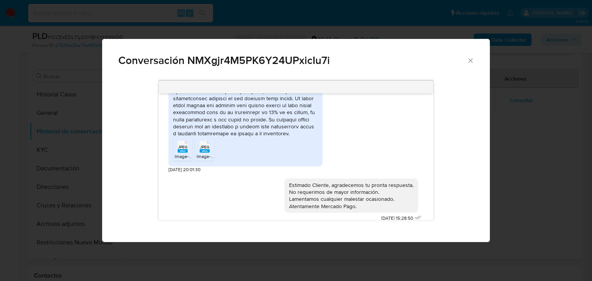
click at [514, 142] on div "Conversación NMXgjr4M5PK6Y24UPxicIu7i [DATE] 01:19:35 JPEG JPEG Image-1.jpeg JP…" at bounding box center [296, 140] width 592 height 281
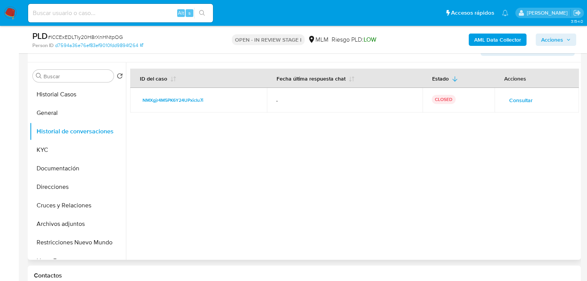
click at [527, 97] on span "Consultar" at bounding box center [520, 100] width 23 height 11
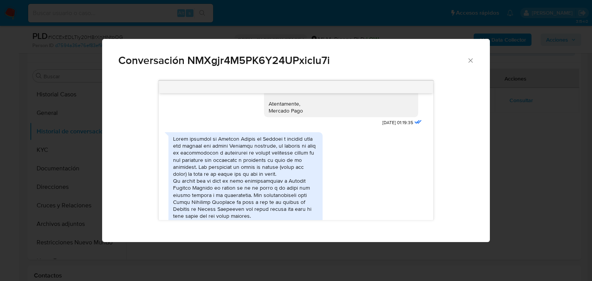
scroll to position [214, 0]
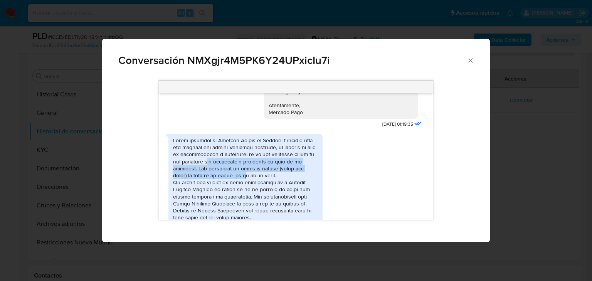
drag, startPoint x: 236, startPoint y: 148, endPoint x: 254, endPoint y: 160, distance: 22.4
click at [254, 160] on div "Comunicación" at bounding box center [245, 214] width 145 height 154
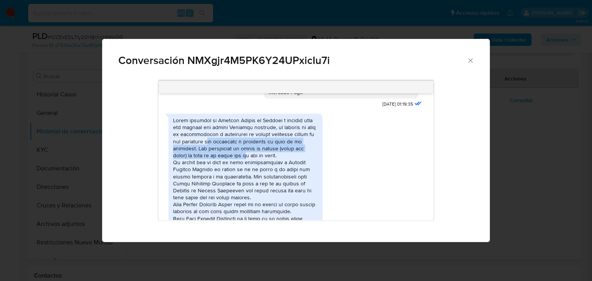
scroll to position [245, 0]
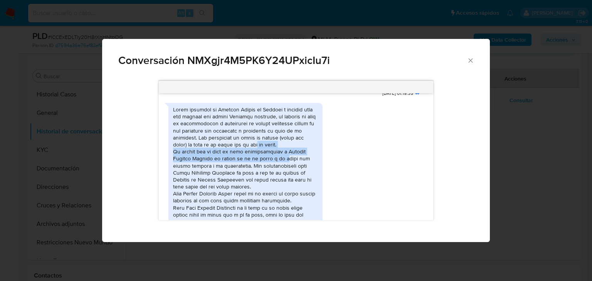
drag, startPoint x: 265, startPoint y: 130, endPoint x: 268, endPoint y: 146, distance: 15.7
click at [268, 146] on div "Comunicación" at bounding box center [245, 183] width 145 height 154
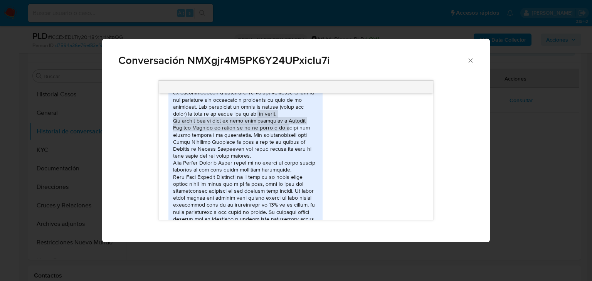
scroll to position [307, 0]
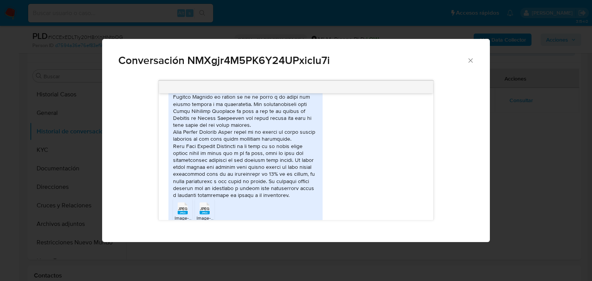
click at [215, 170] on div "Comunicación" at bounding box center [245, 121] width 145 height 154
